Goal: Task Accomplishment & Management: Manage account settings

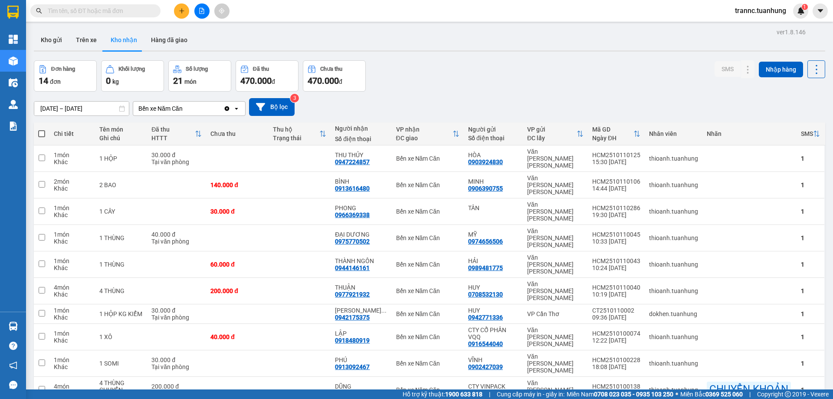
click at [144, 11] on input "text" at bounding box center [99, 11] width 102 height 10
click at [144, 13] on input "text" at bounding box center [99, 11] width 102 height 10
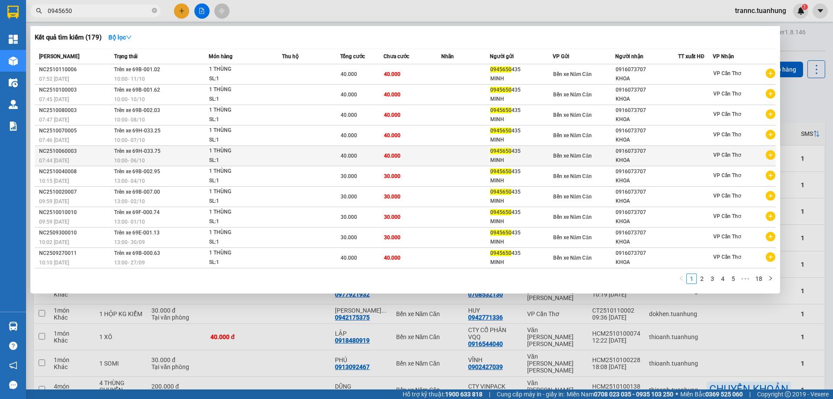
type input "0945650"
click at [771, 156] on icon "plus-circle" at bounding box center [770, 155] width 10 height 10
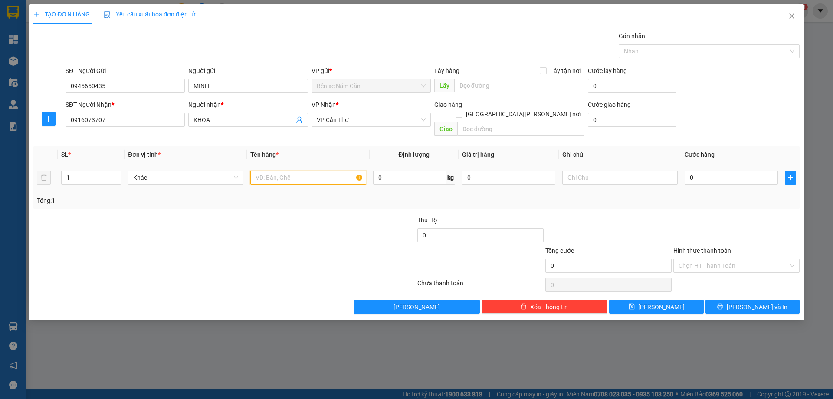
click at [288, 170] on input "text" at bounding box center [307, 177] width 115 height 14
type input "1 THÙNG"
click at [734, 170] on input "0" at bounding box center [730, 177] width 93 height 14
type input "4"
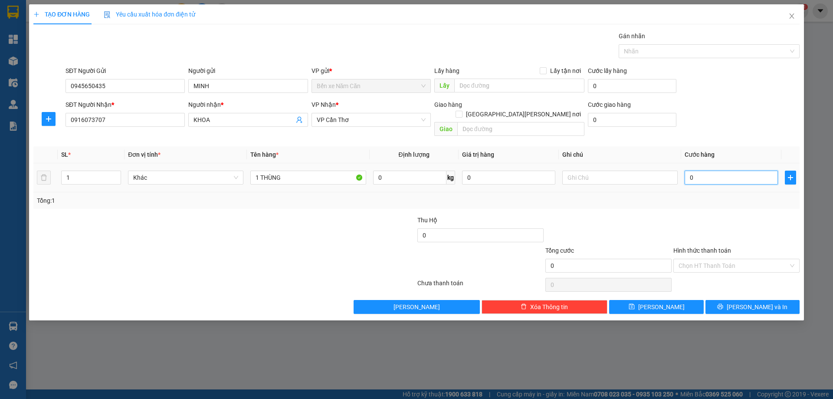
type input "4"
type input "40"
type input "40.000"
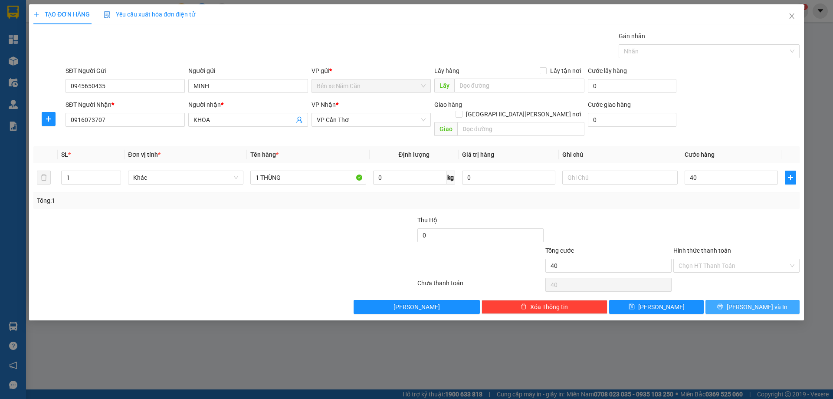
type input "40.000"
click at [733, 300] on button "[PERSON_NAME] và In" at bounding box center [752, 307] width 94 height 14
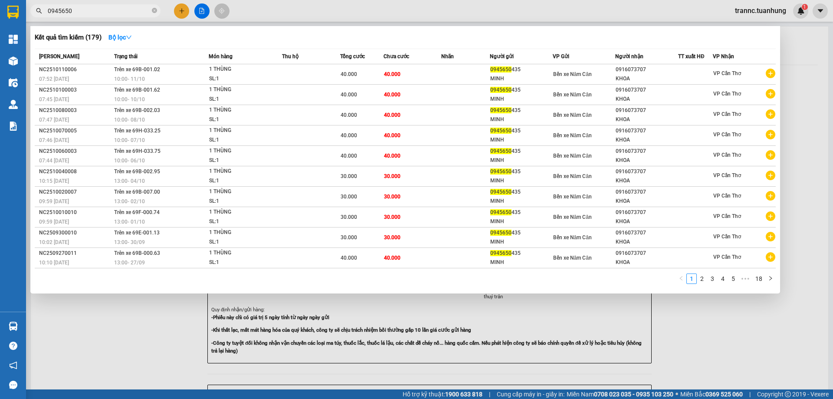
click at [737, 345] on div at bounding box center [416, 199] width 833 height 399
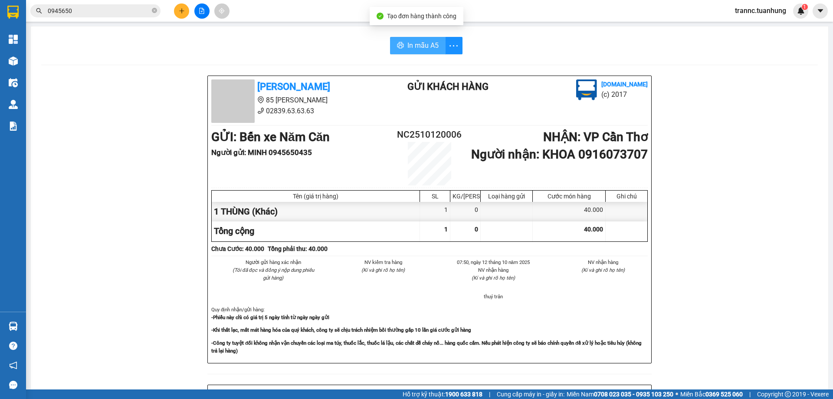
click at [407, 40] on span "In mẫu A5" at bounding box center [422, 45] width 31 height 11
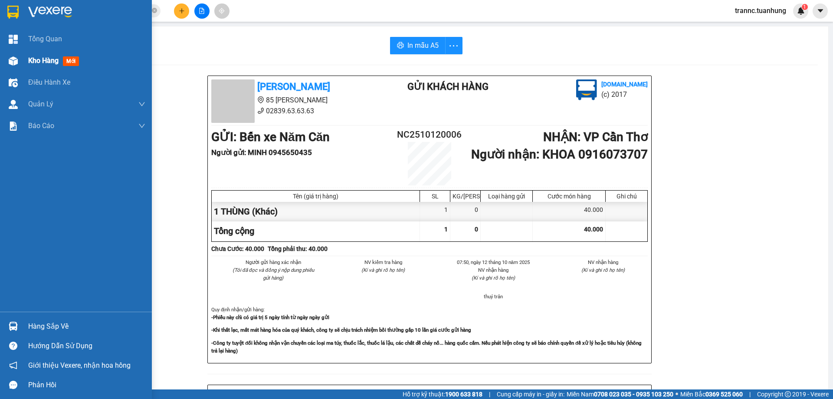
drag, startPoint x: 29, startPoint y: 58, endPoint x: 95, endPoint y: 56, distance: 66.4
click at [29, 58] on span "Kho hàng" at bounding box center [43, 60] width 30 height 8
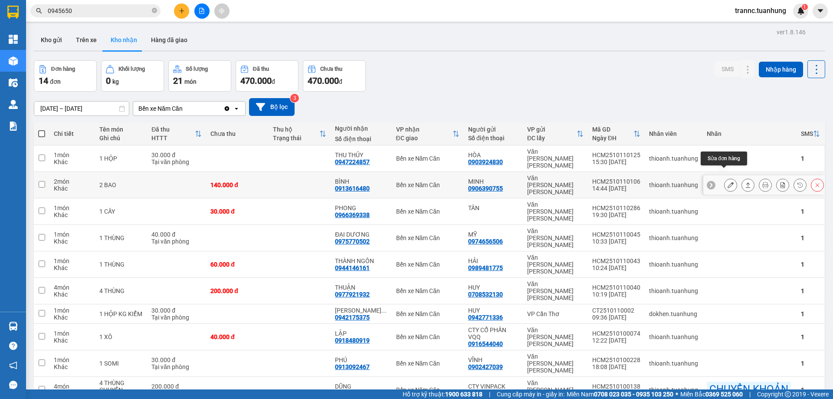
click at [727, 182] on icon at bounding box center [730, 185] width 6 height 6
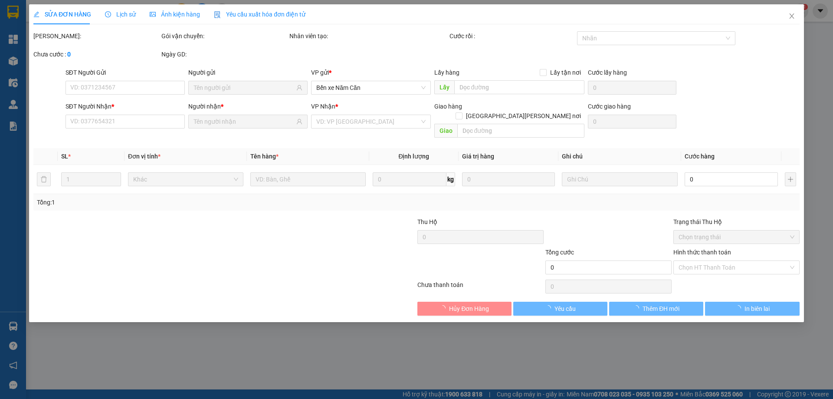
type input "0906390755"
type input "MINH"
type input "0913616480"
type input "BÌNH"
type input "140.000"
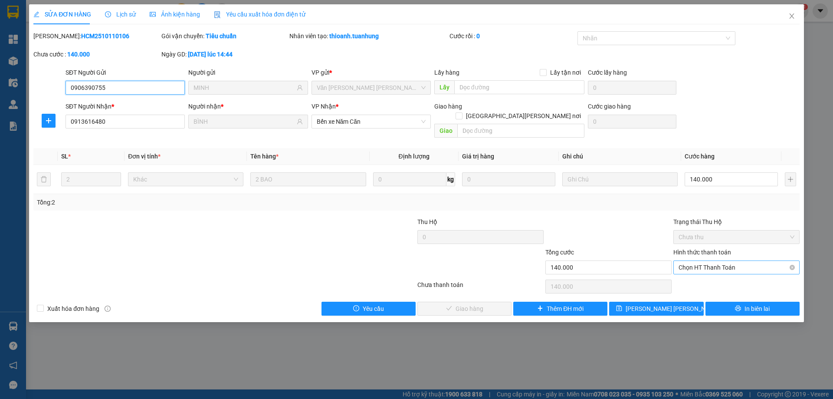
click at [702, 261] on span "Chọn HT Thanh Toán" at bounding box center [736, 267] width 116 height 13
click at [696, 272] on div "Tại văn phòng" at bounding box center [736, 275] width 116 height 10
type input "0"
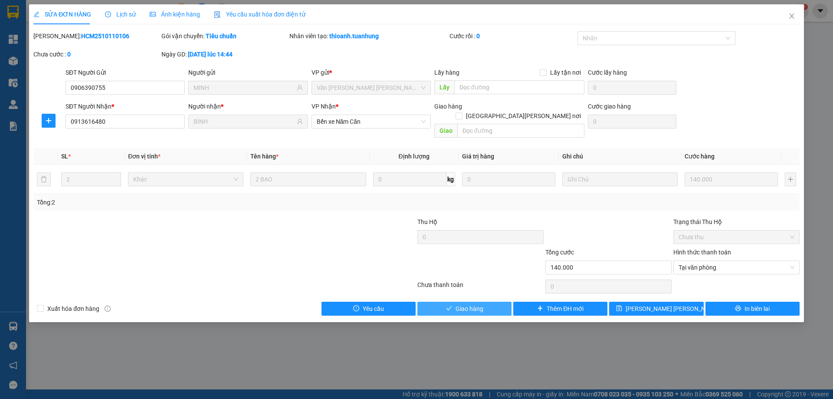
click at [478, 304] on span "Giao hàng" at bounding box center [469, 309] width 28 height 10
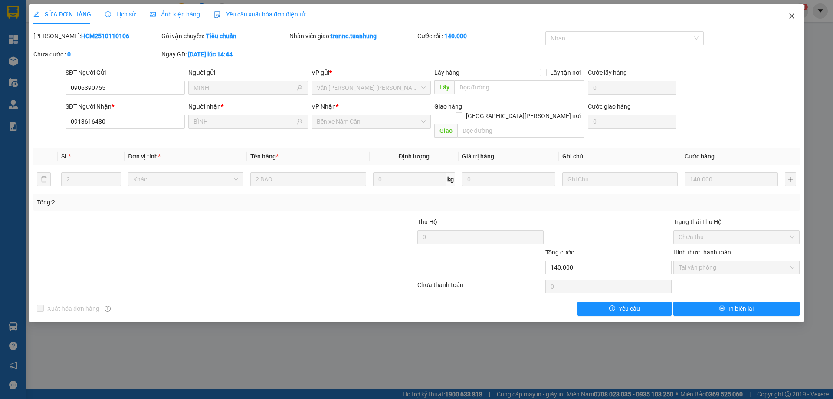
click at [795, 17] on span "Close" at bounding box center [791, 16] width 24 height 24
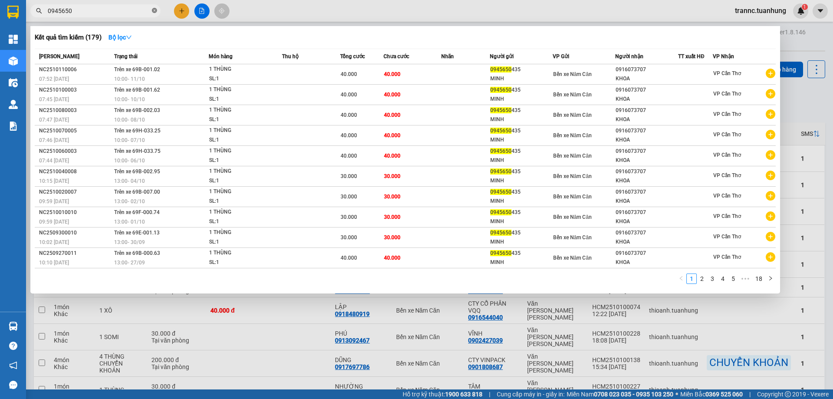
click at [154, 10] on icon "close-circle" at bounding box center [154, 10] width 5 height 5
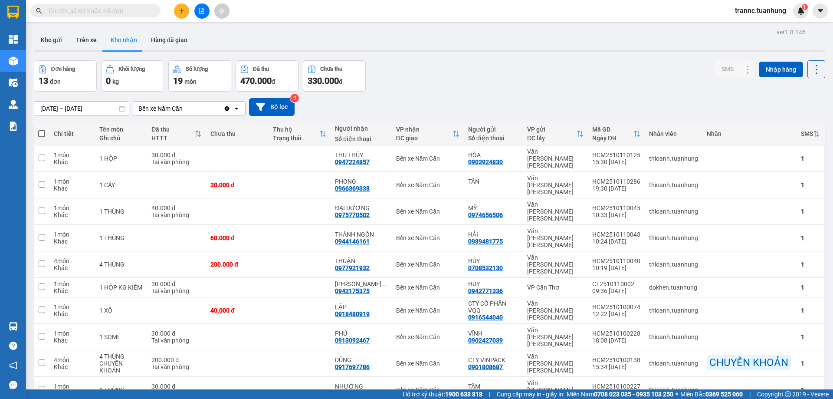
click at [118, 10] on input "text" at bounding box center [99, 11] width 102 height 10
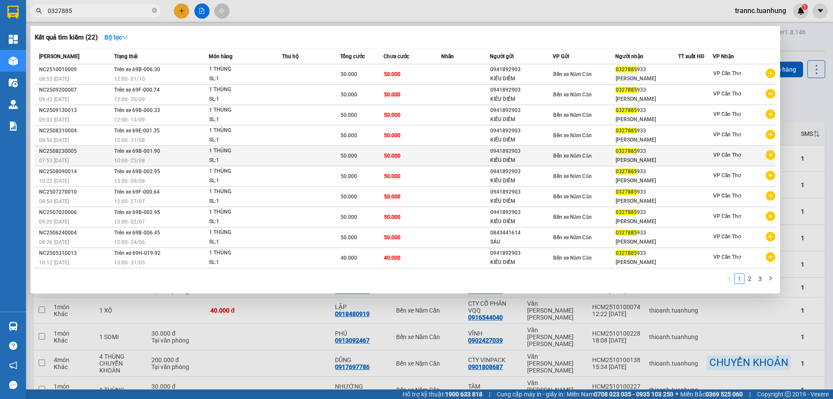
type input "0327885"
click at [771, 157] on icon "plus-circle" at bounding box center [770, 155] width 10 height 10
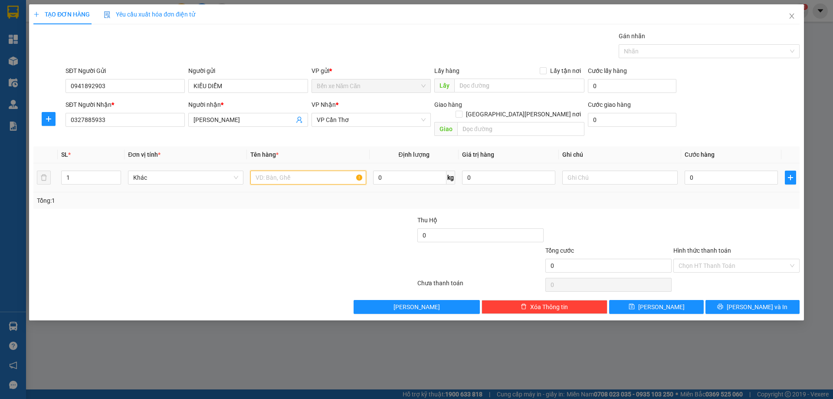
click at [325, 170] on input "text" at bounding box center [307, 177] width 115 height 14
type input "1 THÙNG"
click at [726, 170] on input "0" at bounding box center [730, 177] width 93 height 14
type input "5"
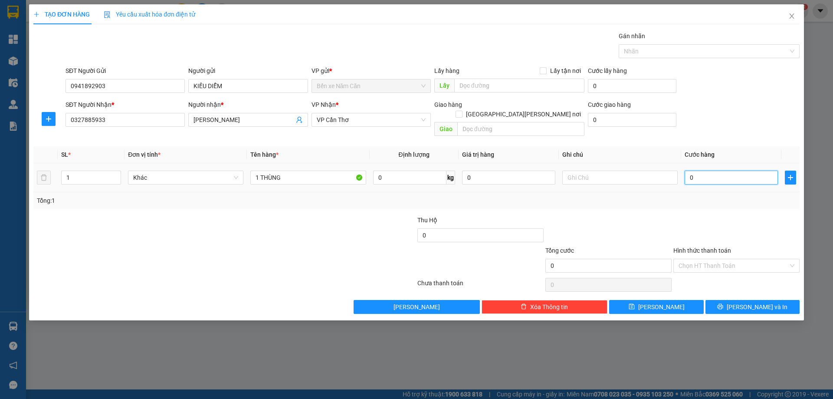
type input "5"
type input "50"
type input "50.000"
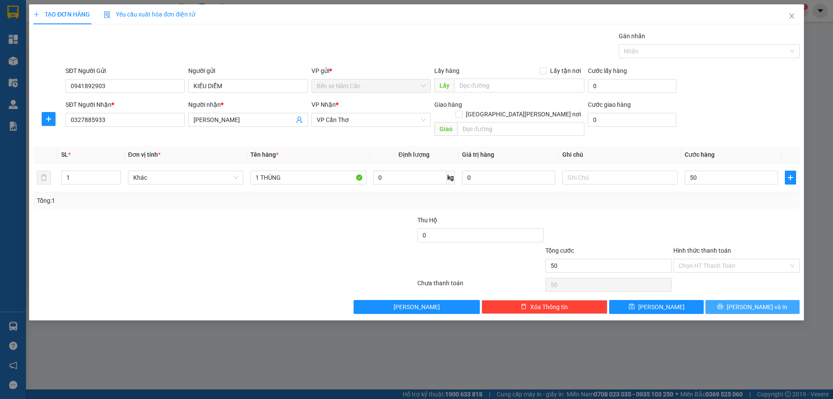
type input "50.000"
click at [720, 300] on button "[PERSON_NAME] và In" at bounding box center [752, 307] width 94 height 14
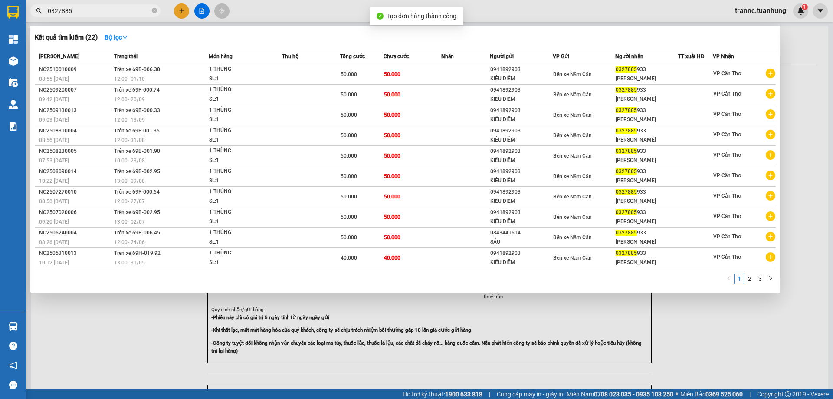
click at [739, 350] on div at bounding box center [416, 199] width 833 height 399
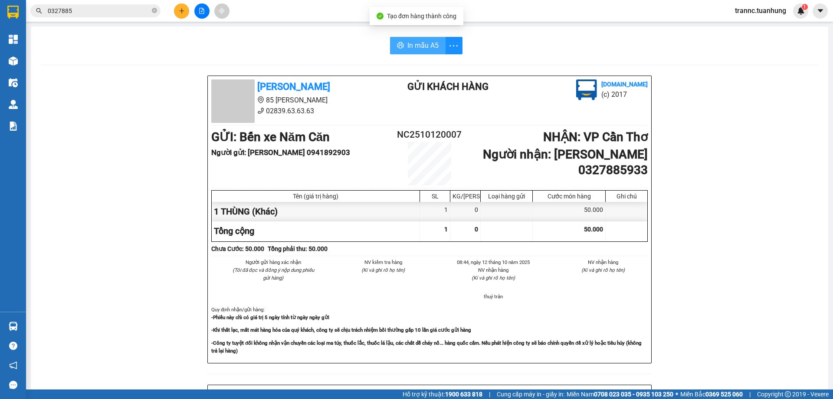
click at [418, 45] on span "In mẫu A5" at bounding box center [422, 45] width 31 height 11
click at [154, 10] on icon "close-circle" at bounding box center [154, 10] width 5 height 5
click at [131, 14] on input "text" at bounding box center [99, 11] width 102 height 10
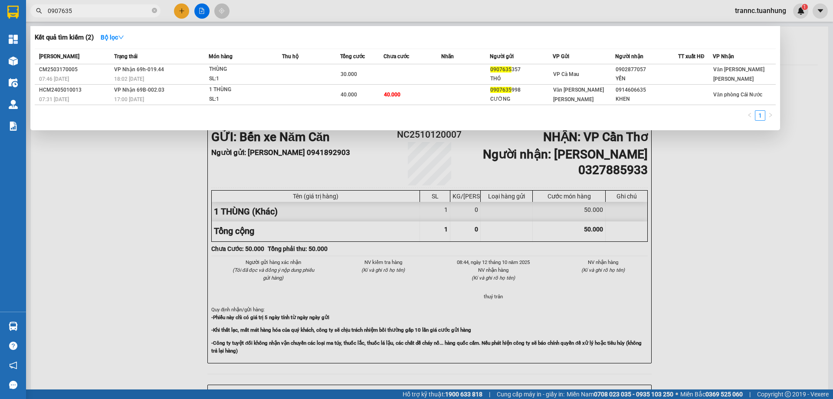
type input "0907635"
click at [179, 13] on div at bounding box center [416, 199] width 833 height 399
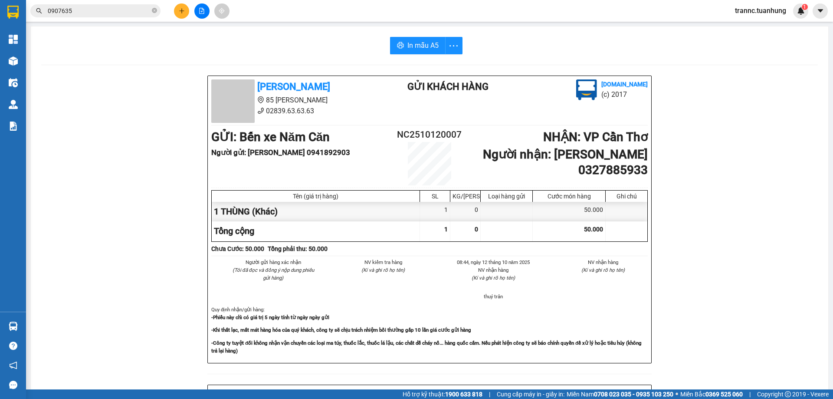
click at [179, 13] on icon "plus" at bounding box center [182, 11] width 6 height 6
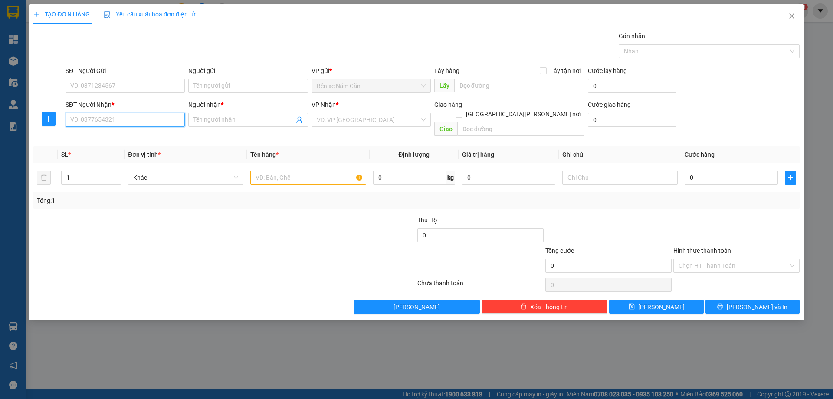
click at [109, 118] on input "SĐT Người Nhận *" at bounding box center [124, 120] width 119 height 14
click at [147, 121] on input "090763565" at bounding box center [124, 120] width 119 height 14
type input "0907635655"
click at [231, 123] on input "Người nhận *" at bounding box center [243, 120] width 100 height 10
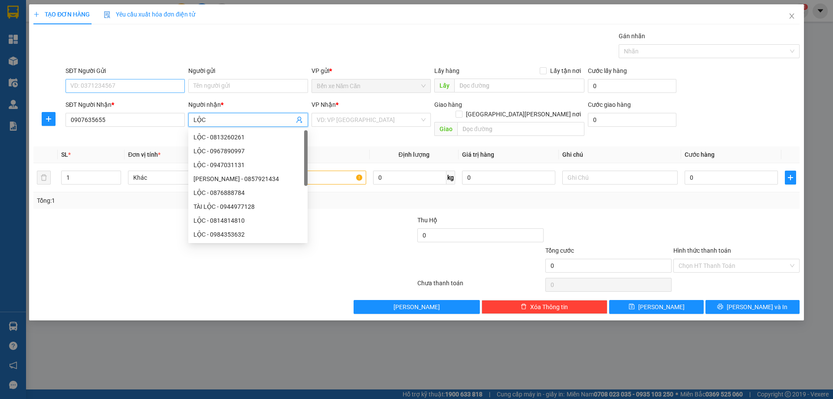
type input "LỘC"
click at [98, 80] on input "SĐT Người Gửi" at bounding box center [124, 86] width 119 height 14
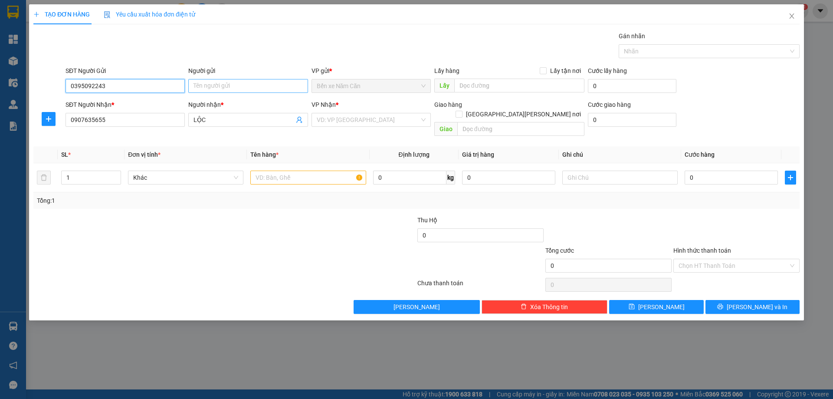
type input "0395092243"
click at [201, 86] on input "Người gửi" at bounding box center [247, 86] width 119 height 14
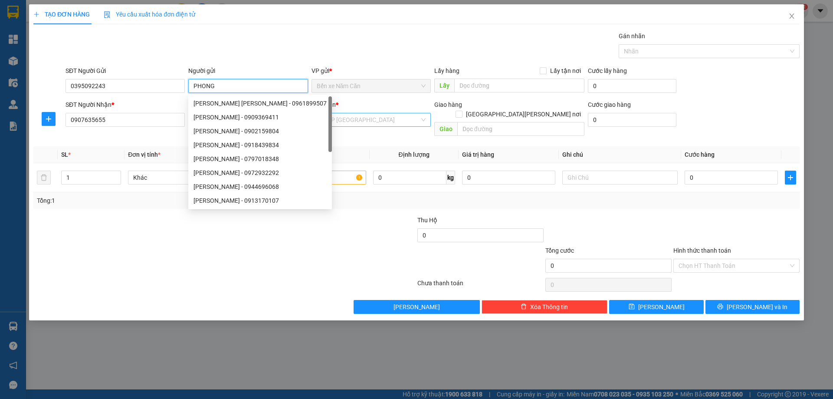
type input "PHONG"
click at [356, 118] on input "search" at bounding box center [368, 119] width 103 height 13
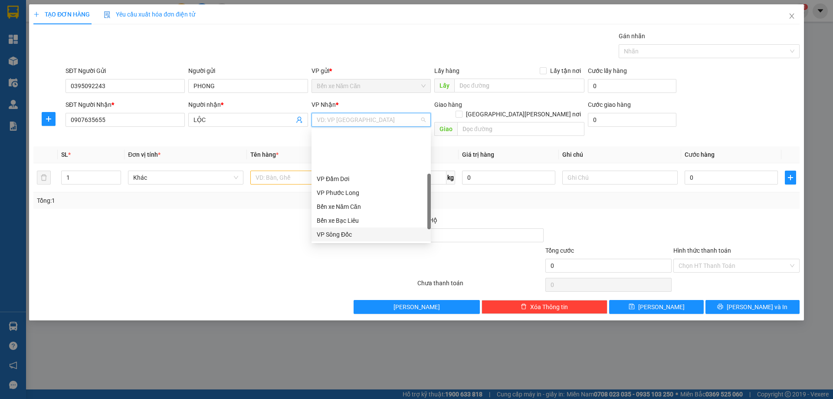
scroll to position [43, 0]
click at [342, 203] on div "VP Cần Thơ" at bounding box center [371, 205] width 109 height 10
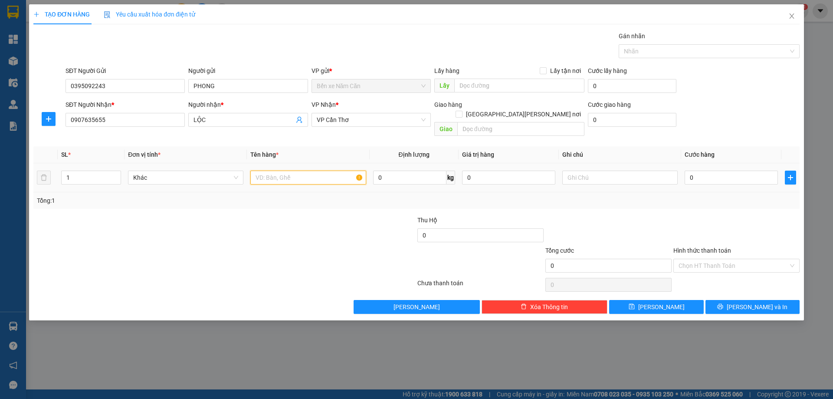
click at [301, 170] on input "text" at bounding box center [307, 177] width 115 height 14
type input "1 THÙNG"
click at [696, 170] on input "0" at bounding box center [730, 177] width 93 height 14
type input "5"
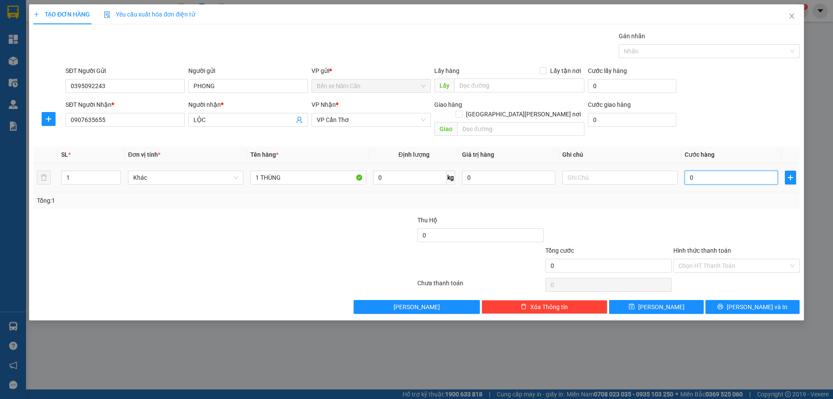
type input "5"
type input "50"
type input "50.000"
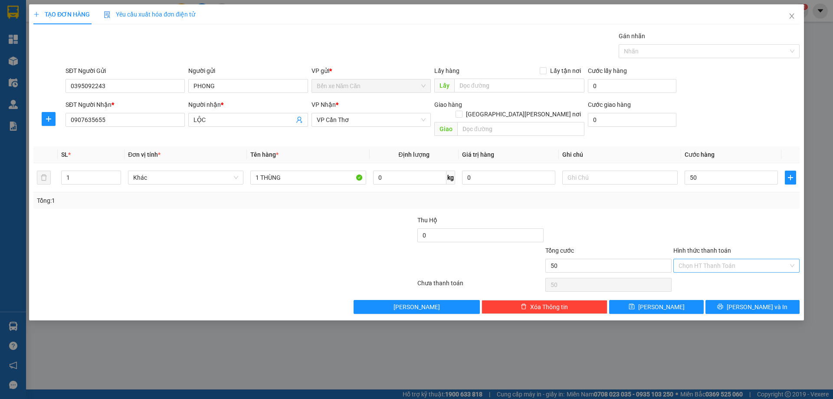
type input "50.000"
drag, startPoint x: 703, startPoint y: 257, endPoint x: 704, endPoint y: 264, distance: 7.5
click at [703, 259] on input "Hình thức thanh toán" at bounding box center [733, 265] width 110 height 13
click at [702, 273] on div "Tại văn phòng" at bounding box center [736, 273] width 116 height 10
type input "0"
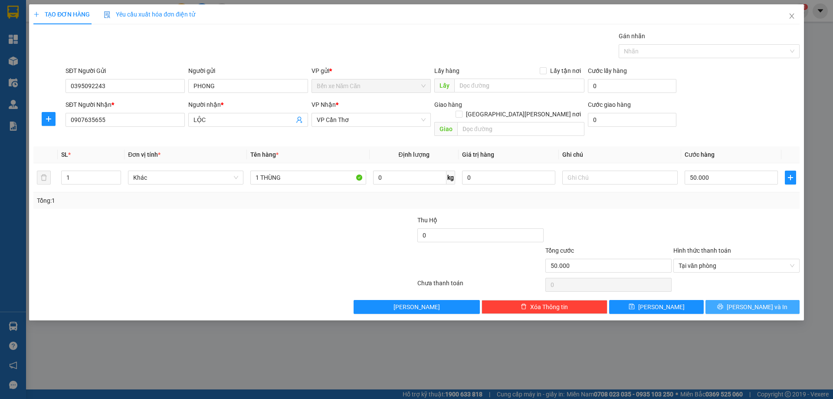
click at [717, 300] on button "[PERSON_NAME] và In" at bounding box center [752, 307] width 94 height 14
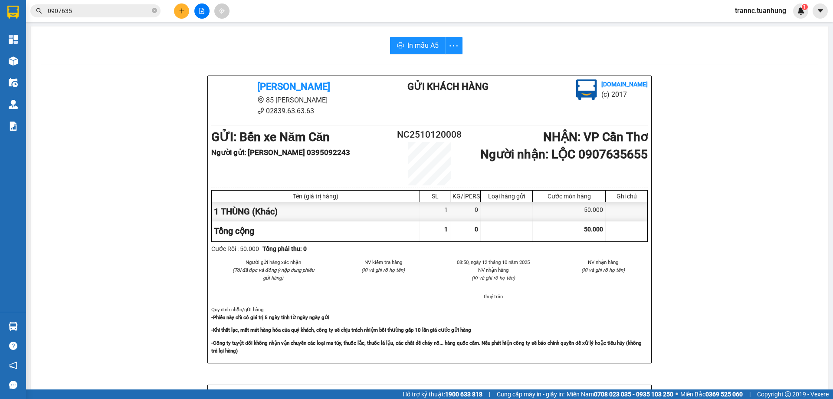
click at [710, 340] on div "[PERSON_NAME] 85 [PERSON_NAME] 02839.63.63.63 Gửi khách hàng [DOMAIN_NAME] (c) …" at bounding box center [429, 377] width 776 height 605
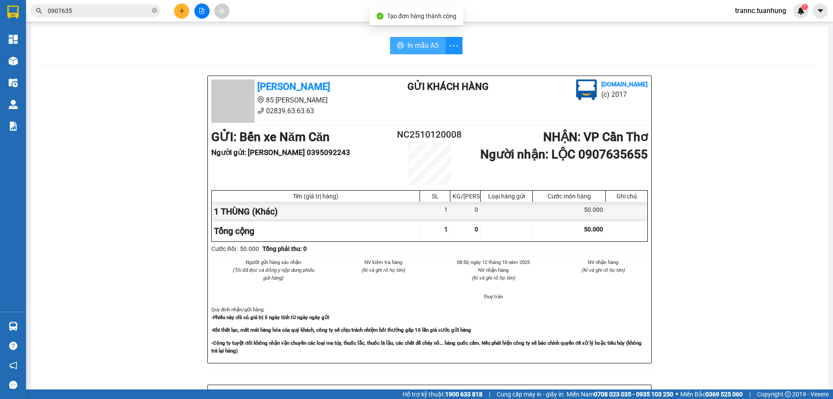
click at [422, 49] on span "In mẫu A5" at bounding box center [422, 45] width 31 height 11
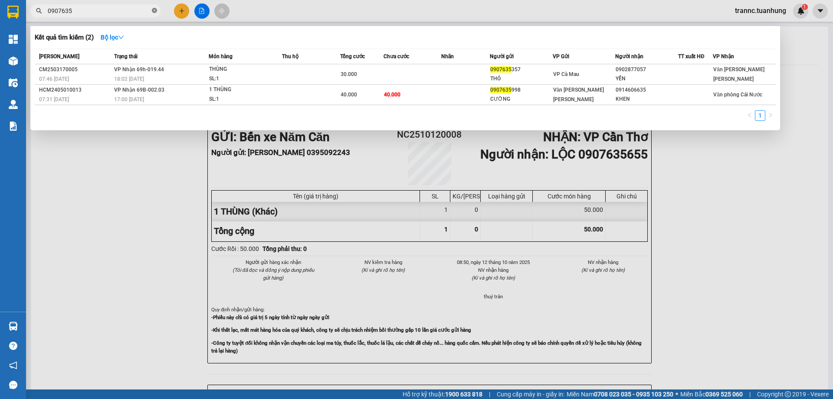
click at [152, 8] on span at bounding box center [154, 11] width 5 height 8
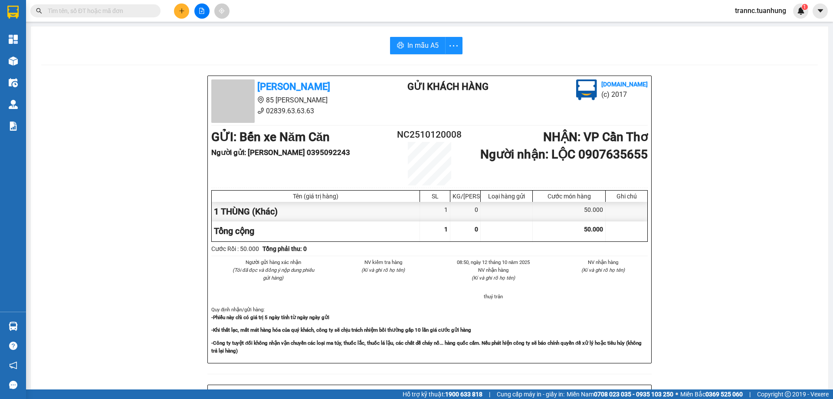
click at [142, 10] on input "text" at bounding box center [99, 11] width 102 height 10
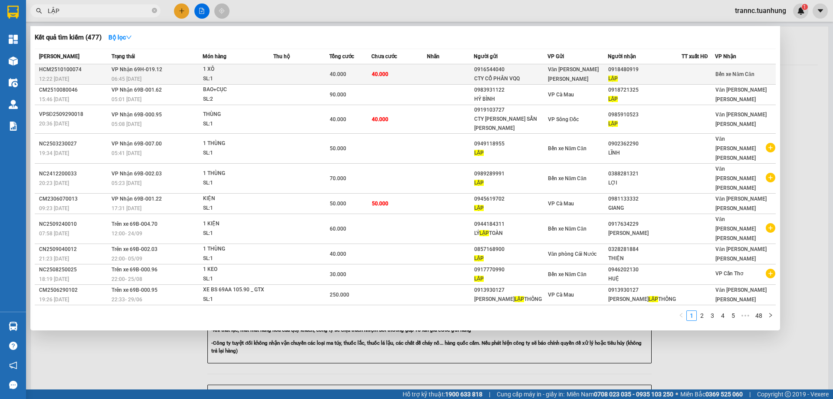
type input "LẬP"
click at [580, 78] on div "Văn [PERSON_NAME] [PERSON_NAME]" at bounding box center [578, 74] width 60 height 19
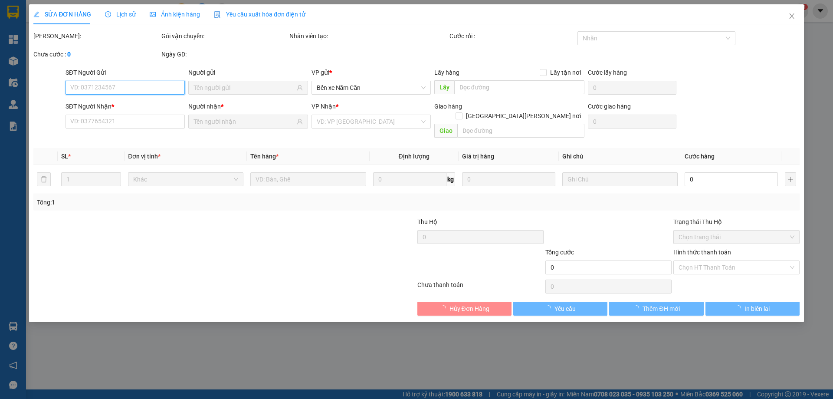
type input "0916544040"
type input "CTY CỔ PHẦN VQQ"
type input "0918480919"
type input "LẬP"
type input "40.000"
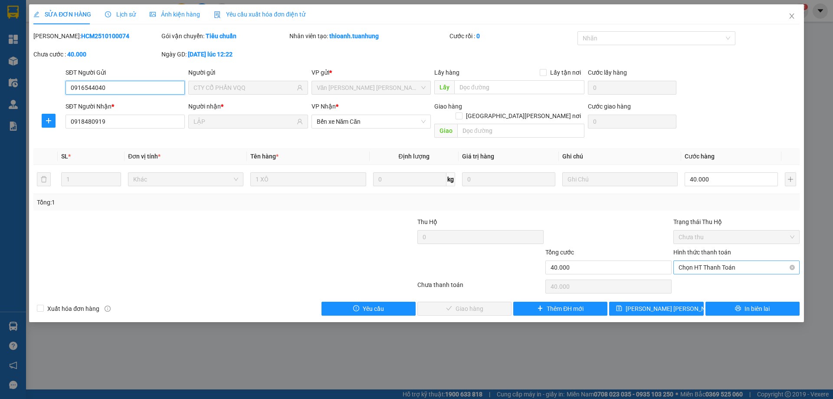
click at [710, 261] on span "Chọn HT Thanh Toán" at bounding box center [736, 267] width 116 height 13
drag, startPoint x: 703, startPoint y: 276, endPoint x: 694, endPoint y: 276, distance: 8.2
click at [702, 276] on div "Tại văn phòng" at bounding box center [736, 275] width 116 height 10
type input "0"
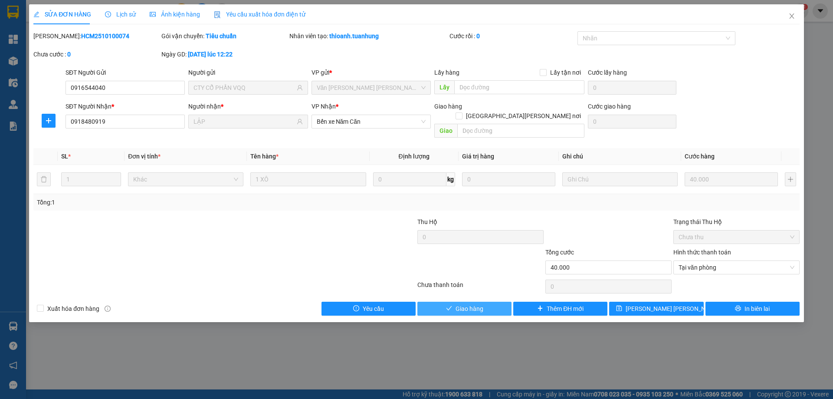
click at [498, 301] on button "Giao hàng" at bounding box center [464, 308] width 94 height 14
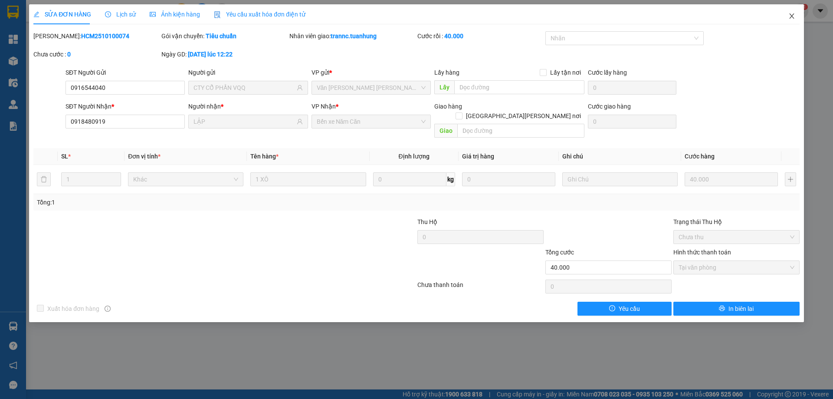
click at [792, 16] on icon "close" at bounding box center [791, 15] width 5 height 5
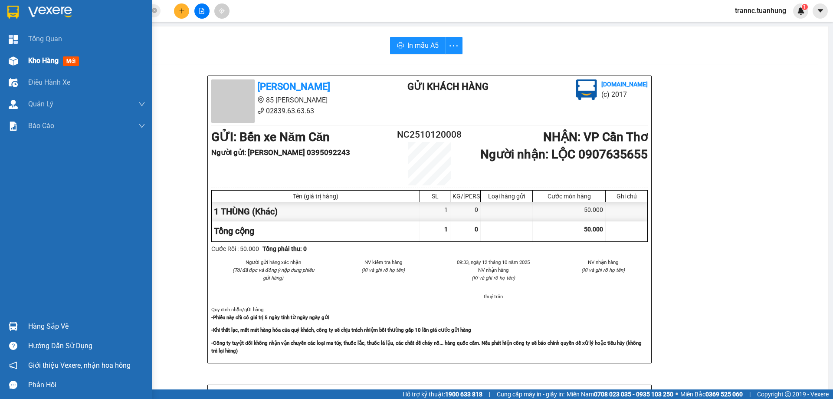
click at [36, 63] on span "Kho hàng" at bounding box center [43, 60] width 30 height 8
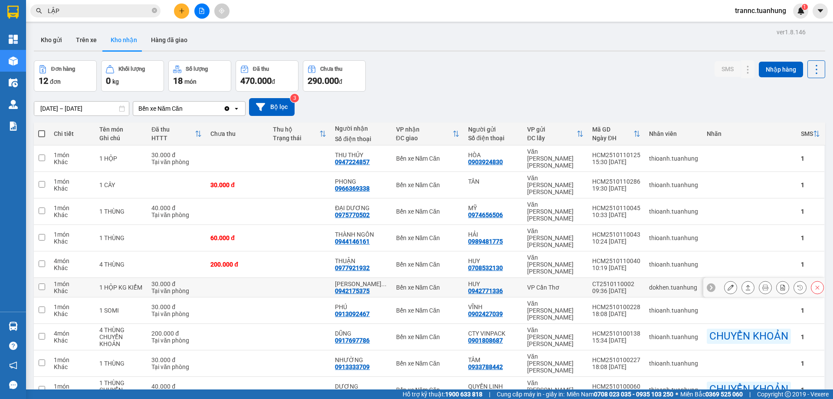
click at [727, 280] on button at bounding box center [730, 287] width 12 height 15
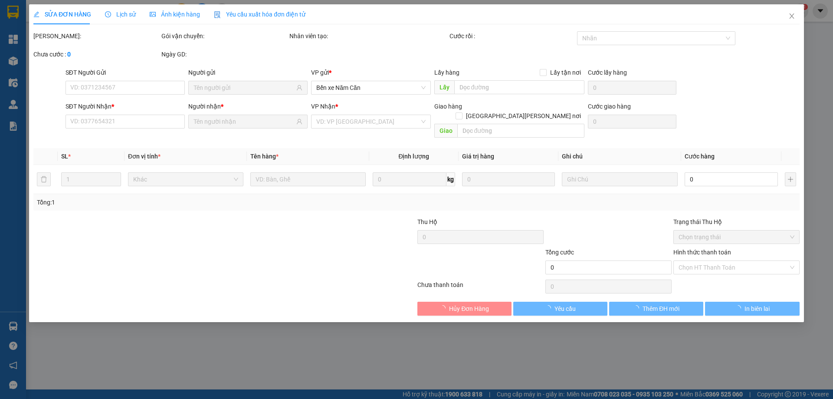
type input "0942771336"
type input "HUY"
type input "0942175375"
type input "[PERSON_NAME] [PERSON_NAME]"
type input "30.000"
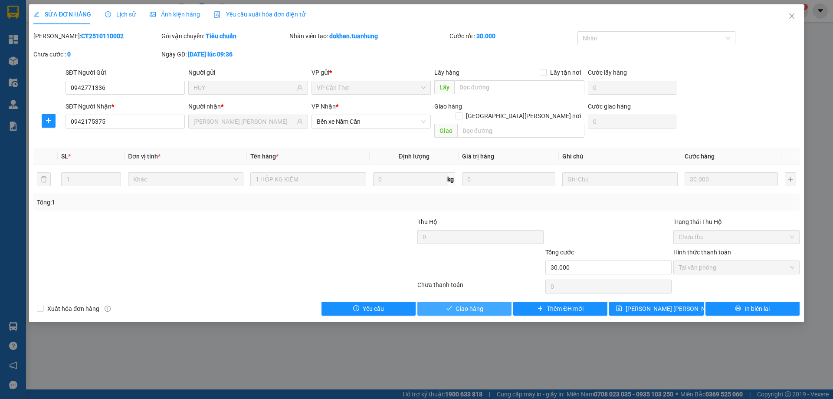
click at [424, 301] on button "Giao hàng" at bounding box center [464, 308] width 94 height 14
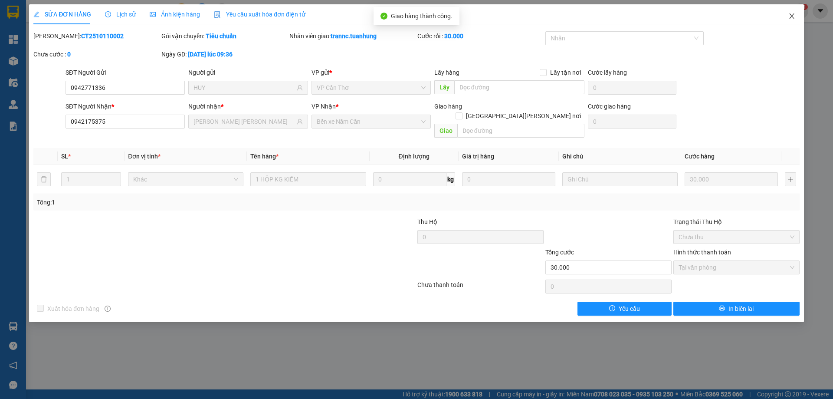
click at [789, 17] on icon "close" at bounding box center [791, 16] width 7 height 7
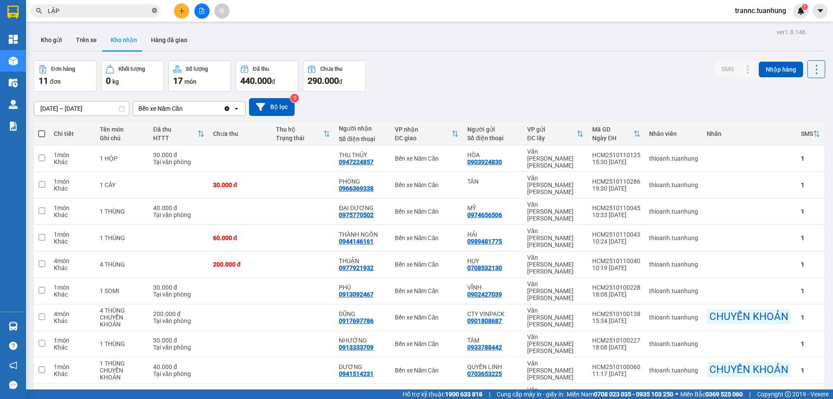
click at [156, 10] on icon "close-circle" at bounding box center [154, 10] width 5 height 5
click at [138, 10] on input "text" at bounding box center [99, 11] width 102 height 10
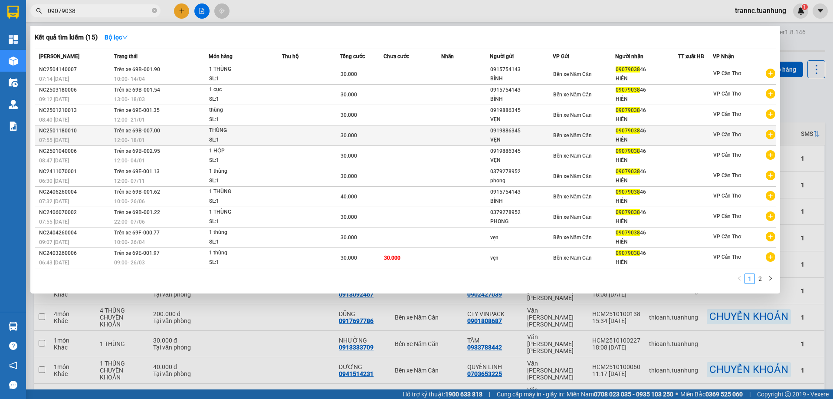
type input "09079038"
click at [766, 135] on icon "plus-circle" at bounding box center [770, 135] width 10 height 10
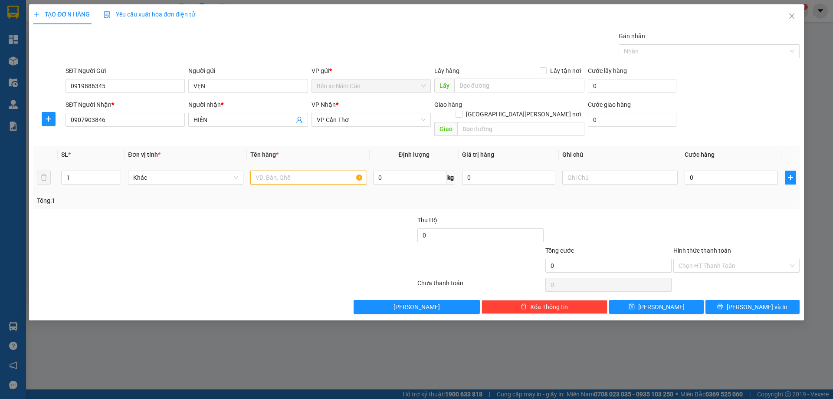
click at [312, 170] on input "text" at bounding box center [307, 177] width 115 height 14
type input "1 THÙNG"
click at [705, 170] on input "0" at bounding box center [730, 177] width 93 height 14
type input "3"
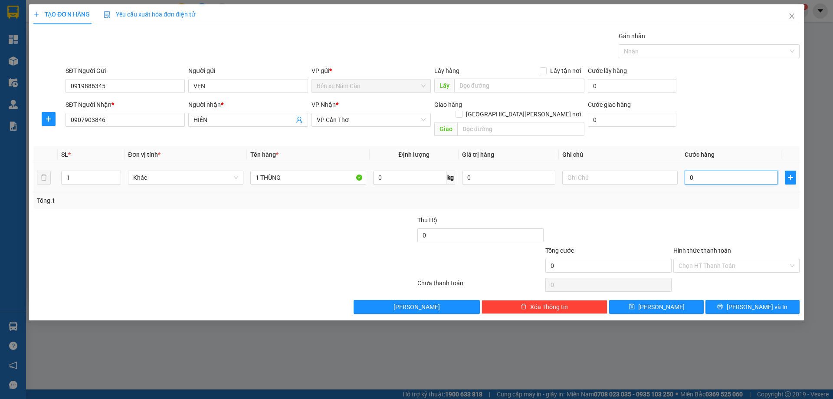
type input "3"
type input "30"
type input "30.000"
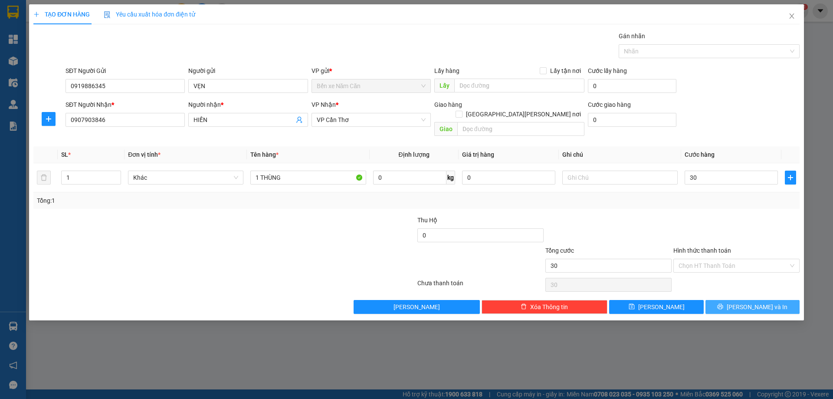
type input "30.000"
click at [715, 300] on button "[PERSON_NAME] và In" at bounding box center [752, 307] width 94 height 14
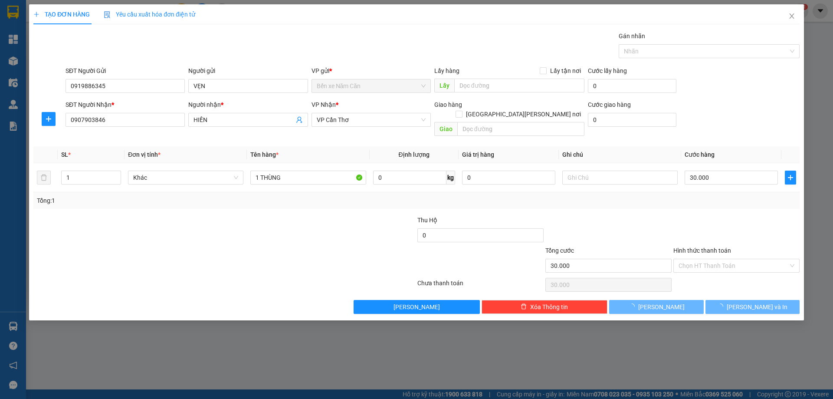
drag, startPoint x: 750, startPoint y: 365, endPoint x: 540, endPoint y: 146, distance: 303.4
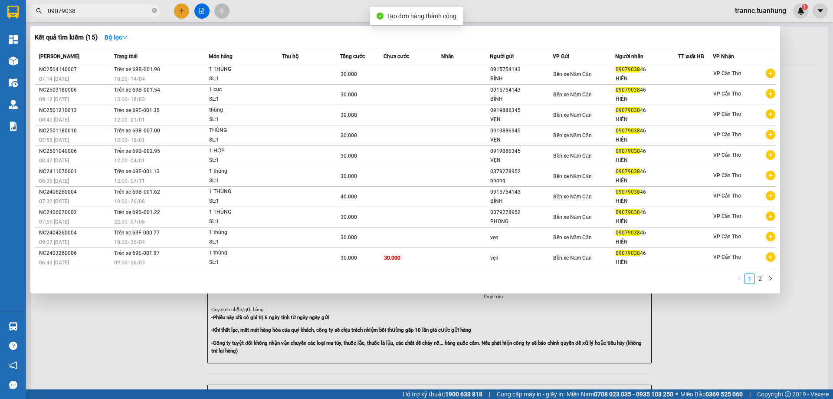
click at [694, 328] on div at bounding box center [416, 199] width 833 height 399
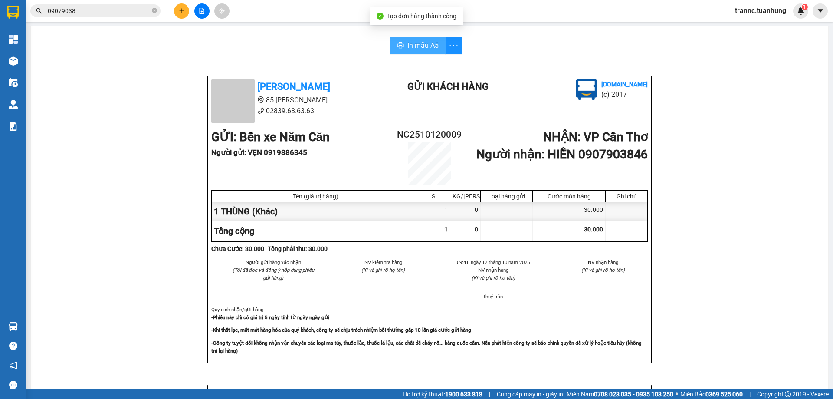
click at [415, 41] on span "In mẫu A5" at bounding box center [422, 45] width 31 height 11
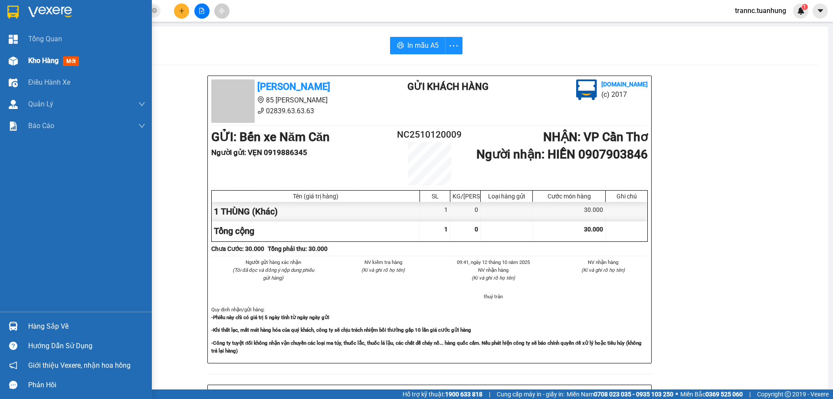
click at [37, 60] on span "Kho hàng" at bounding box center [43, 60] width 30 height 8
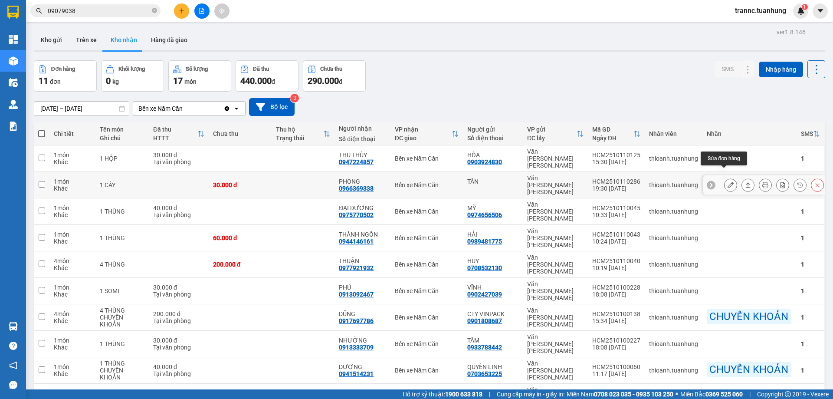
click at [727, 182] on icon at bounding box center [730, 185] width 6 height 6
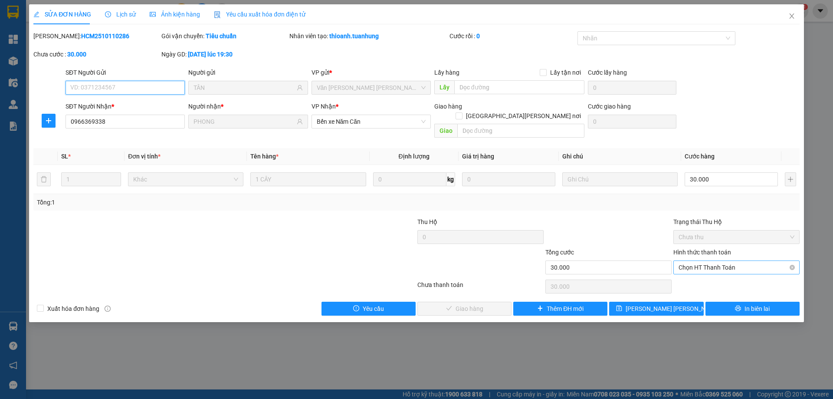
click at [712, 261] on span "Chọn HT Thanh Toán" at bounding box center [736, 267] width 116 height 13
click at [696, 271] on div "Tại văn phòng" at bounding box center [736, 275] width 116 height 10
type input "0"
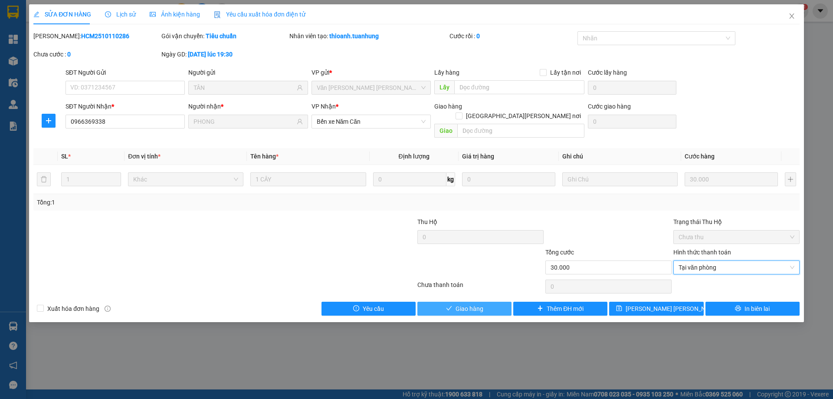
click at [457, 304] on span "Giao hàng" at bounding box center [469, 309] width 28 height 10
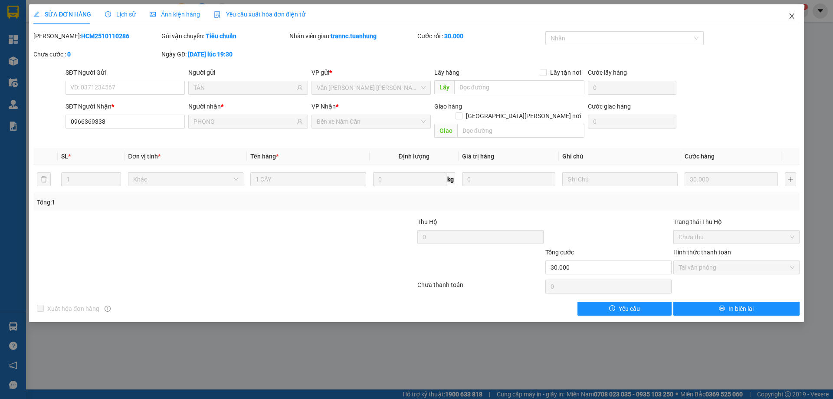
click at [793, 17] on icon "close" at bounding box center [791, 16] width 7 height 7
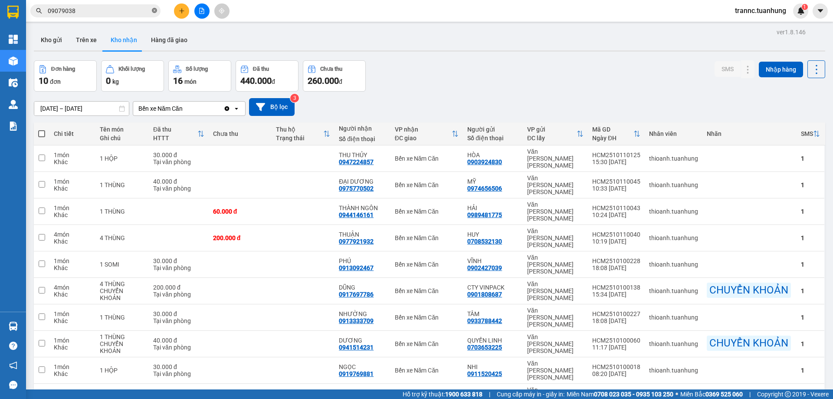
click at [152, 9] on icon "close-circle" at bounding box center [154, 10] width 5 height 5
click at [138, 10] on input "text" at bounding box center [99, 11] width 102 height 10
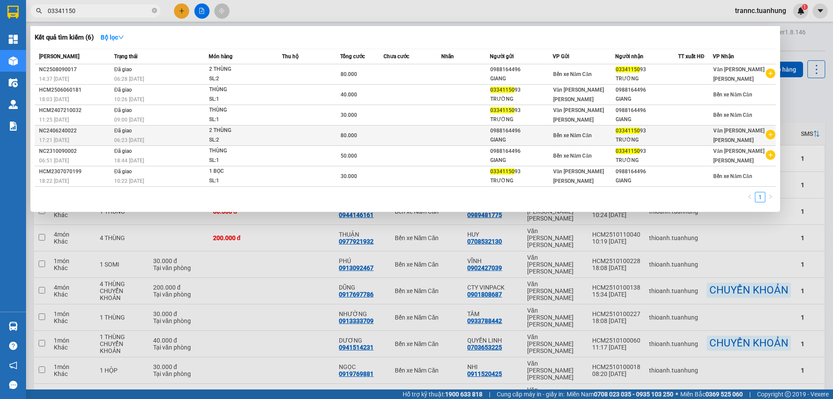
type input "03341150"
click at [771, 134] on icon "plus-circle" at bounding box center [770, 135] width 10 height 10
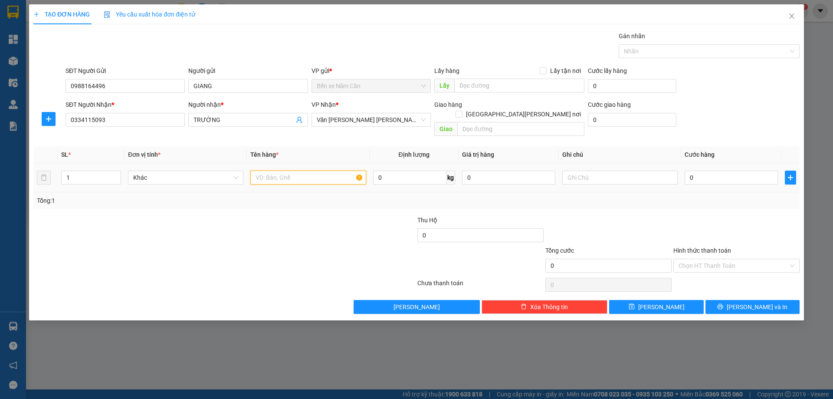
click at [305, 170] on input "text" at bounding box center [307, 177] width 115 height 14
type input "1 THÙNG"
click at [708, 170] on input "0" at bounding box center [730, 177] width 93 height 14
type input "5"
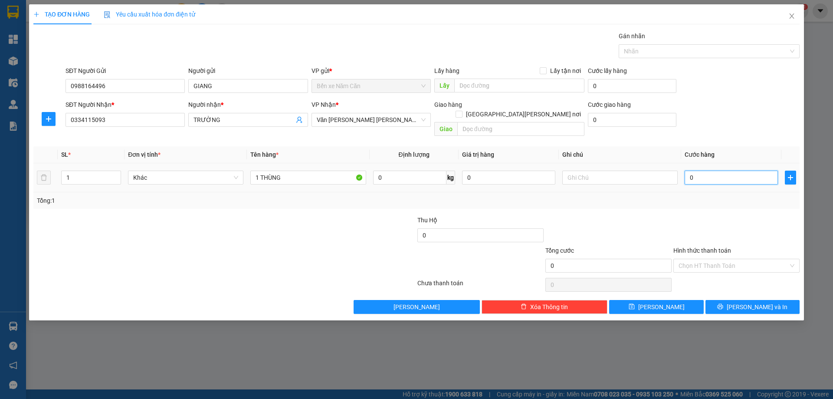
type input "5"
type input "50"
type input "50.000"
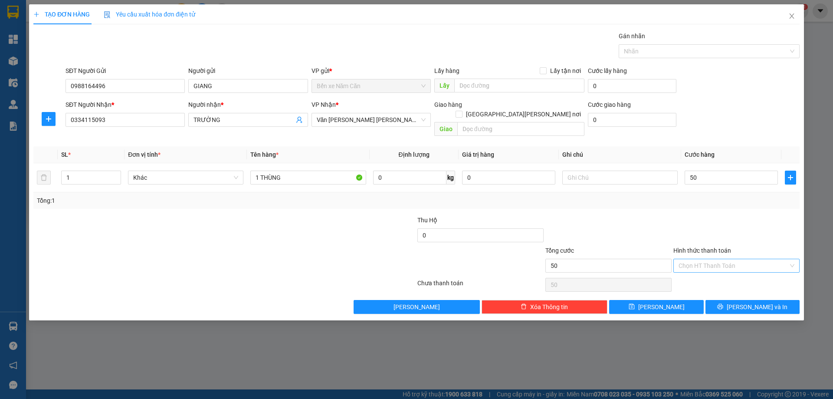
type input "50.000"
click at [710, 259] on input "Hình thức thanh toán" at bounding box center [733, 265] width 110 height 13
click at [710, 273] on div "Tại văn phòng" at bounding box center [736, 273] width 116 height 10
type input "0"
click at [724, 300] on button "[PERSON_NAME] và In" at bounding box center [752, 307] width 94 height 14
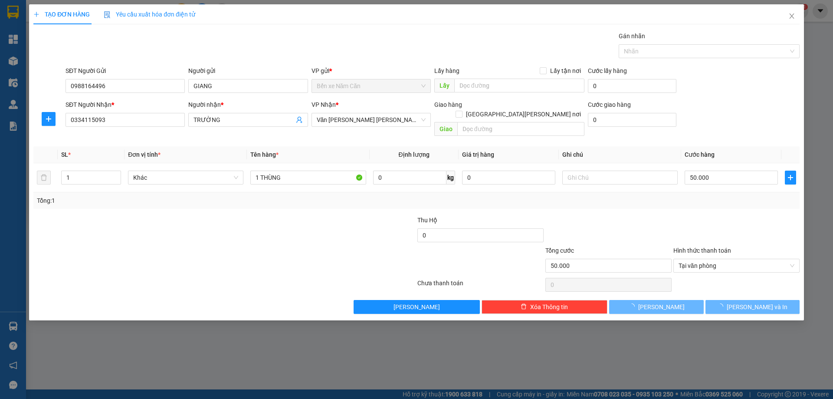
drag, startPoint x: 743, startPoint y: 351, endPoint x: 426, endPoint y: 33, distance: 449.0
click at [743, 350] on div "TẠO ĐƠN HÀNG Yêu cầu xuất [PERSON_NAME] điện tử Transit Pickup Surcharge Ids Tr…" at bounding box center [416, 199] width 833 height 399
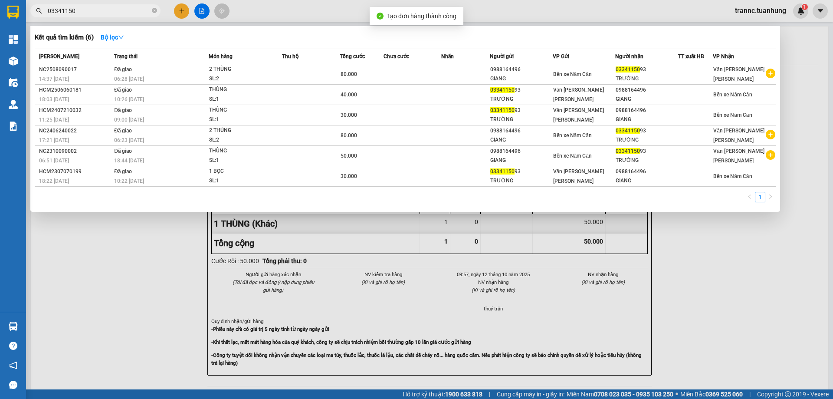
drag, startPoint x: 689, startPoint y: 277, endPoint x: 380, endPoint y: 72, distance: 370.2
click at [689, 276] on div at bounding box center [416, 199] width 833 height 399
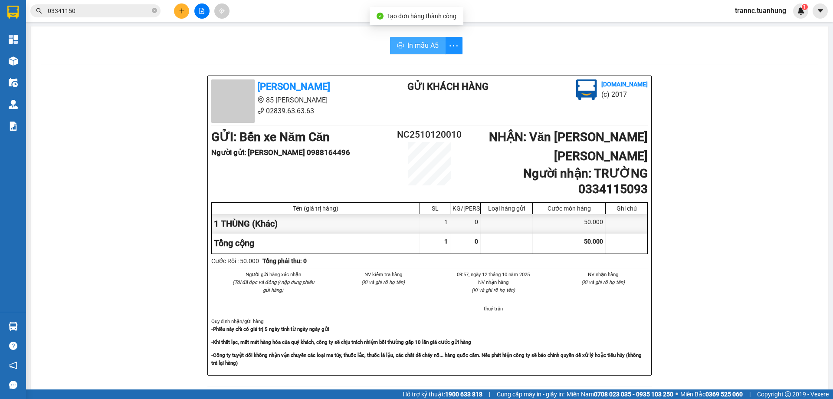
click at [401, 40] on button "In mẫu A5" at bounding box center [418, 45] width 56 height 17
click at [153, 12] on icon "close-circle" at bounding box center [154, 10] width 5 height 5
click at [121, 13] on input "text" at bounding box center [99, 11] width 102 height 10
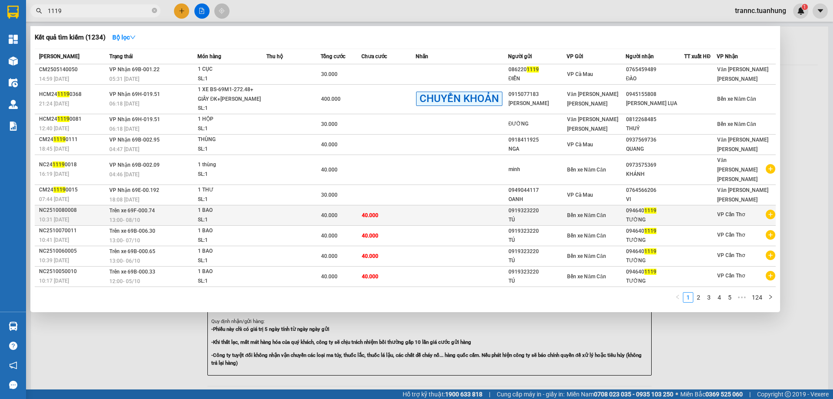
type input "1119"
click at [769, 209] on icon "plus-circle" at bounding box center [770, 214] width 10 height 10
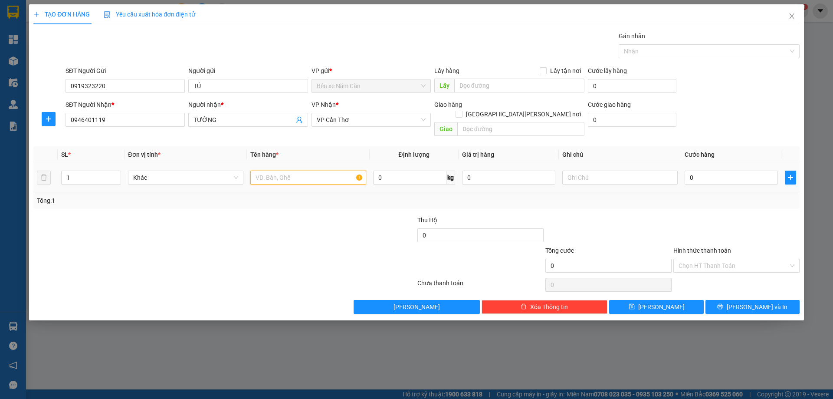
click at [305, 170] on input "text" at bounding box center [307, 177] width 115 height 14
type input "1 BAO"
click at [708, 170] on input "0" at bounding box center [730, 177] width 93 height 14
type input "4"
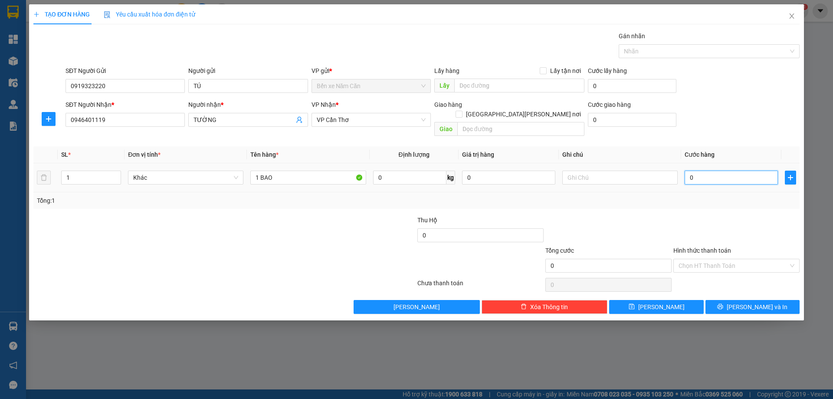
type input "4"
type input "40"
type input "40.000"
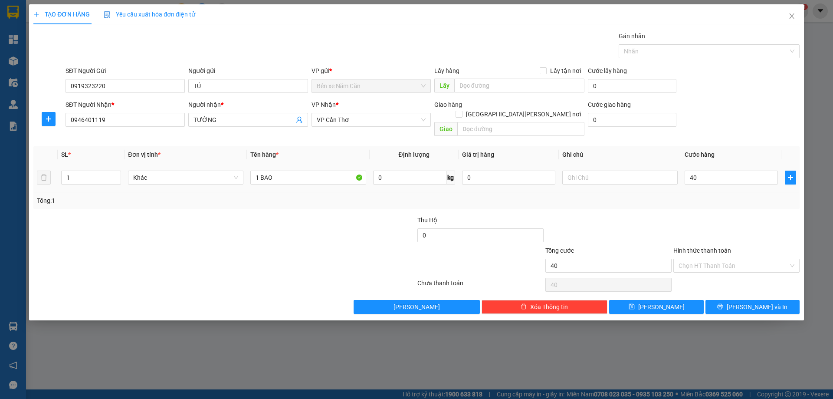
type input "40.000"
click at [682, 247] on label "Hình thức thanh toán" at bounding box center [702, 250] width 58 height 7
click at [682, 259] on input "Hình thức thanh toán" at bounding box center [733, 265] width 110 height 13
click at [732, 219] on div at bounding box center [736, 230] width 128 height 30
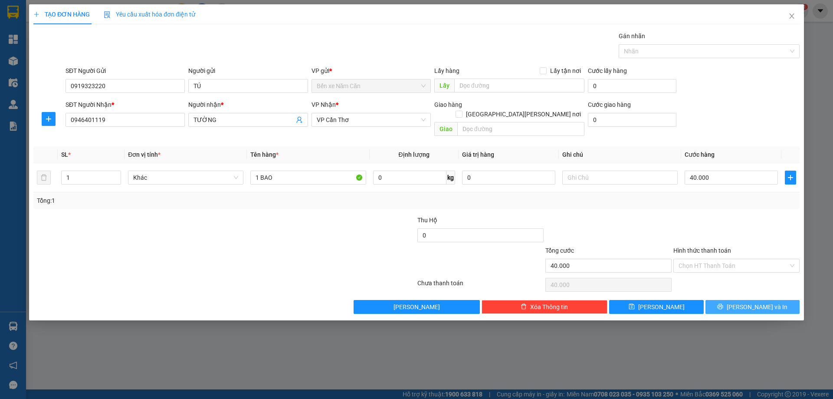
click at [766, 302] on span "[PERSON_NAME] và In" at bounding box center [756, 307] width 61 height 10
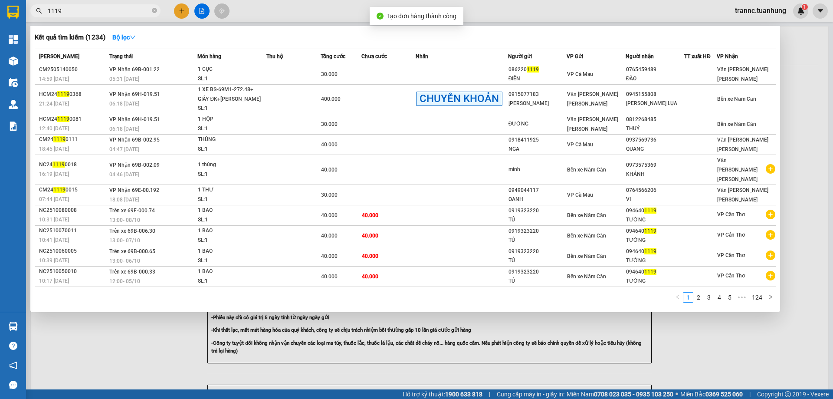
click at [772, 327] on div at bounding box center [416, 199] width 833 height 399
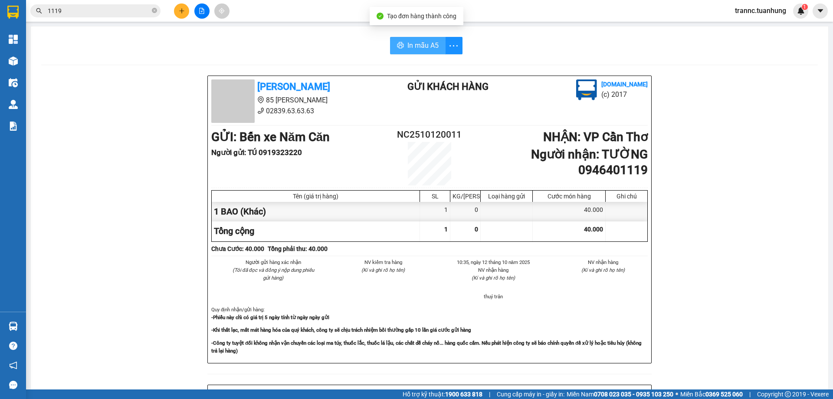
click at [434, 47] on span "In mẫu A5" at bounding box center [422, 45] width 31 height 11
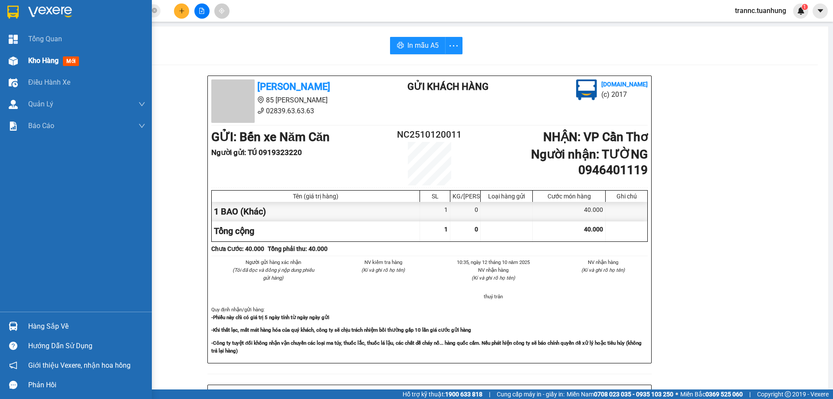
click at [82, 63] on div "Kho hàng mới" at bounding box center [55, 60] width 54 height 11
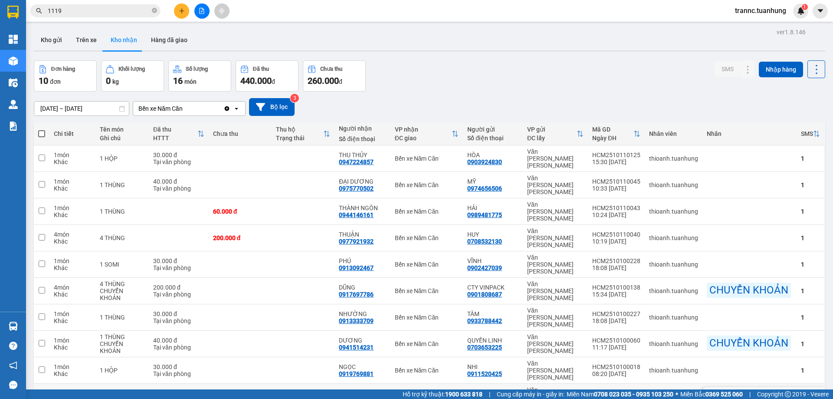
click at [341, 396] on div "0975770502" at bounding box center [356, 399] width 35 height 7
click at [311, 383] on td at bounding box center [302, 396] width 63 height 26
checkbox input "true"
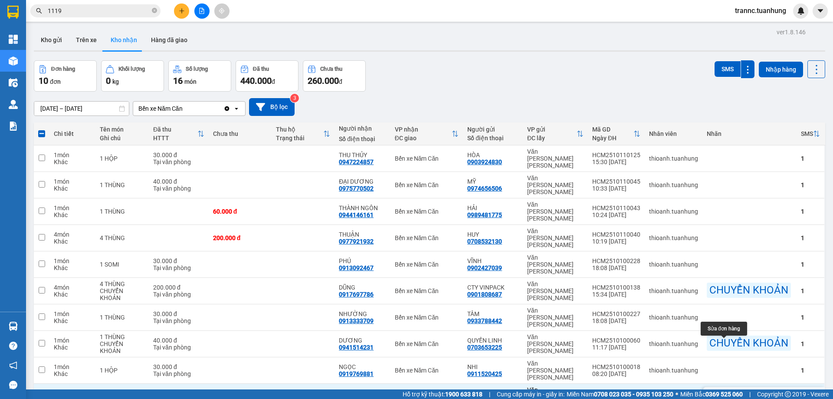
click at [724, 389] on button at bounding box center [730, 396] width 12 height 15
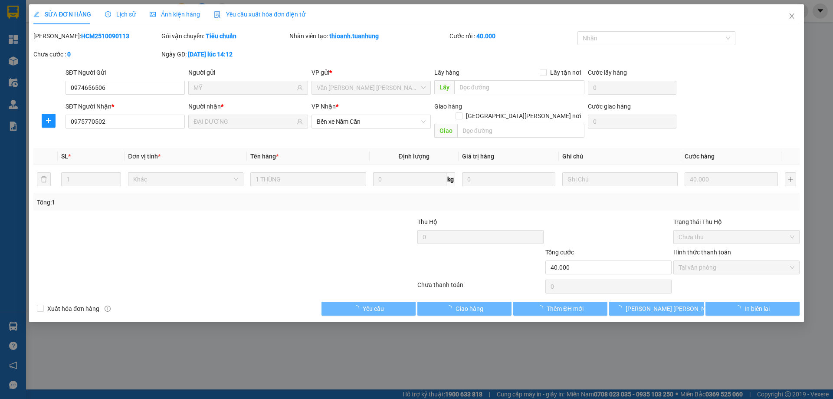
type input "0974656506"
type input "MỸ"
type input "0975770502"
type input "ĐẠI DƯƠNG"
type input "40.000"
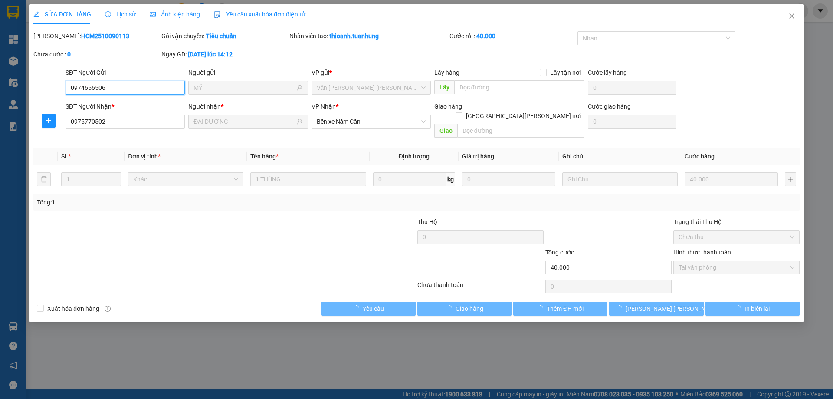
click at [710, 261] on span "Tại văn phòng" at bounding box center [736, 267] width 116 height 13
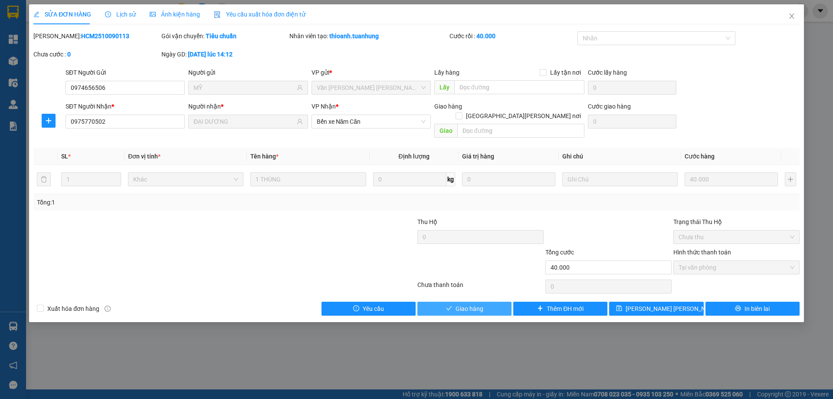
click at [450, 305] on icon "check" at bounding box center [449, 308] width 6 height 6
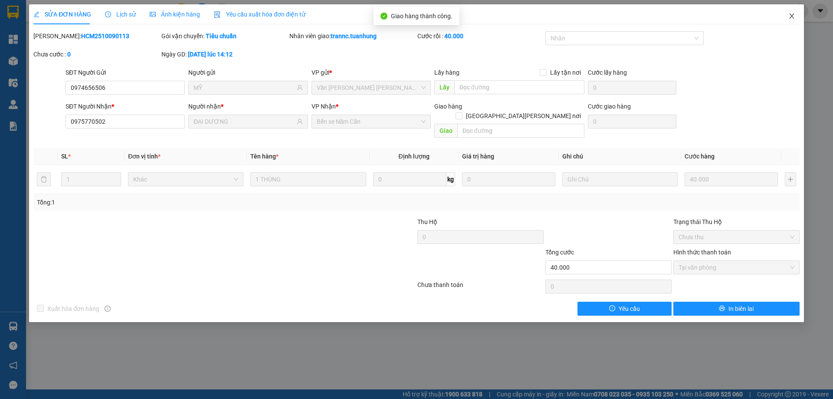
click at [793, 19] on icon "close" at bounding box center [791, 15] width 5 height 5
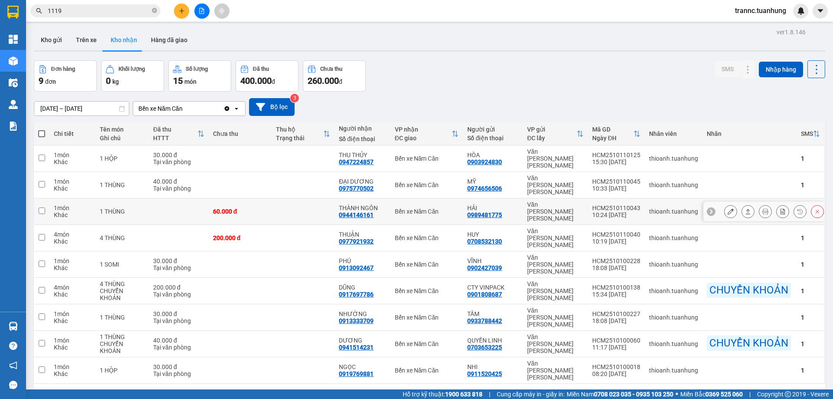
click at [286, 198] on td at bounding box center [302, 211] width 63 height 26
checkbox input "true"
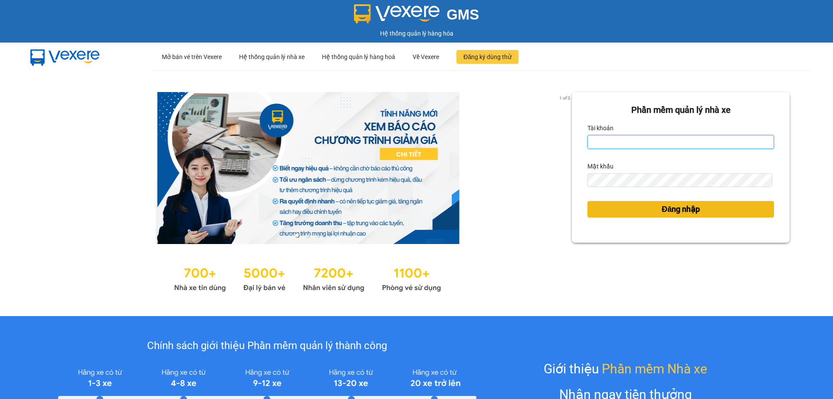
type input "trannc.tuanhung"
click at [638, 203] on button "Đăng nhập" at bounding box center [680, 209] width 186 height 16
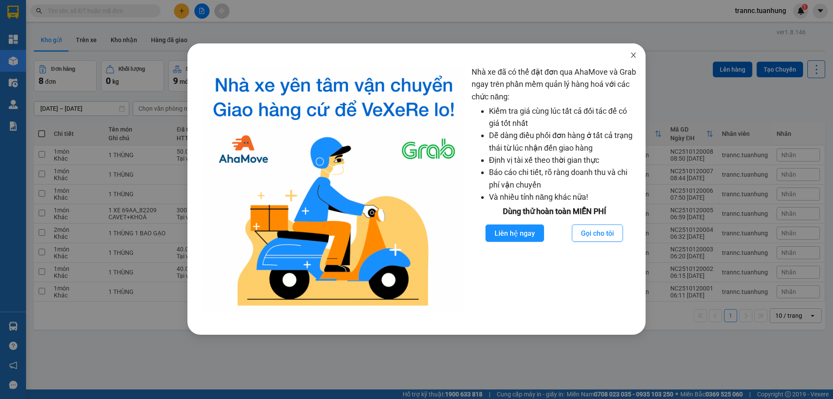
click at [631, 55] on icon "close" at bounding box center [633, 55] width 7 height 7
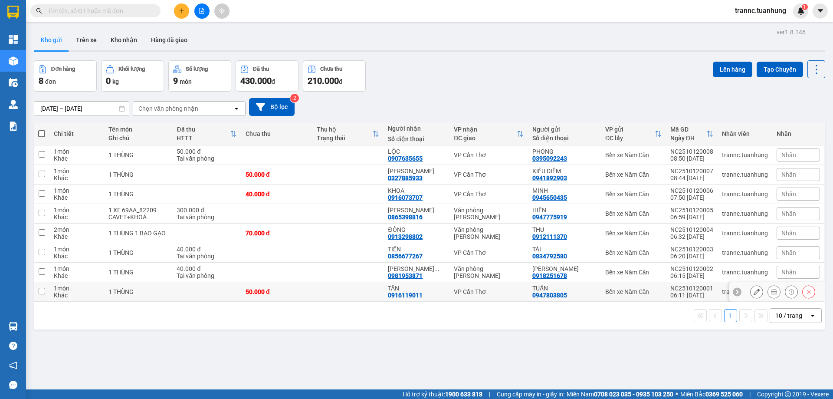
click at [44, 290] on input "checkbox" at bounding box center [42, 291] width 7 height 7
checkbox input "true"
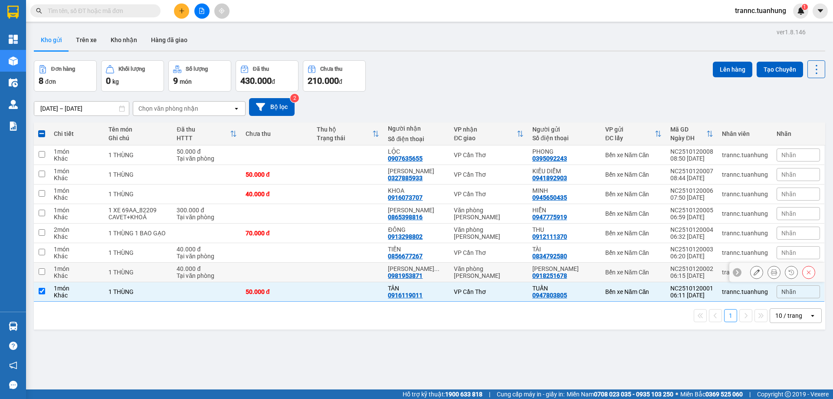
click at [43, 274] on input "checkbox" at bounding box center [42, 271] width 7 height 7
checkbox input "true"
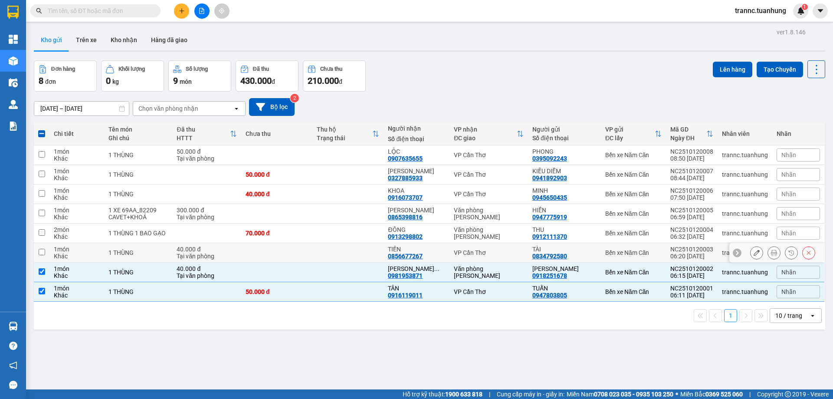
click at [39, 250] on input "checkbox" at bounding box center [42, 252] width 7 height 7
checkbox input "true"
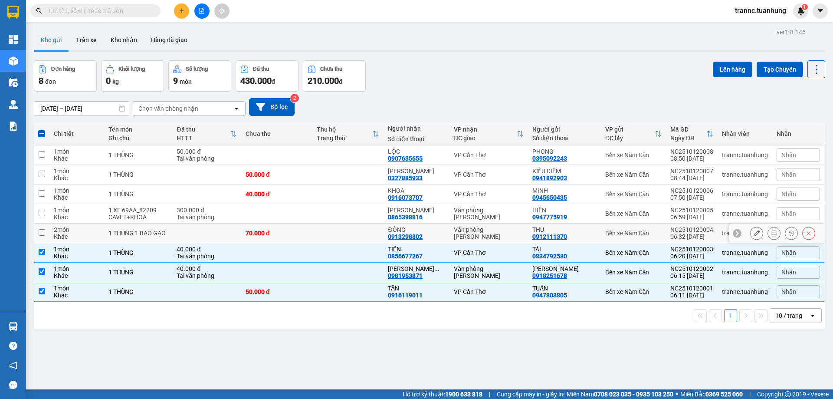
click at [42, 229] on input "checkbox" at bounding box center [42, 232] width 7 height 7
checkbox input "true"
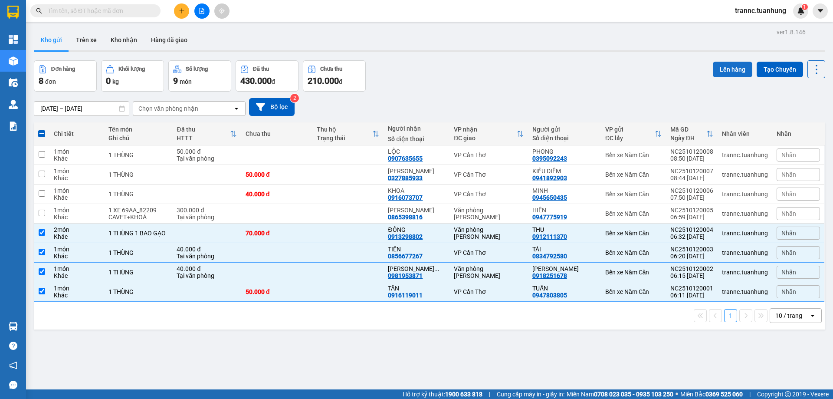
click at [726, 67] on button "Lên hàng" at bounding box center [732, 70] width 39 height 16
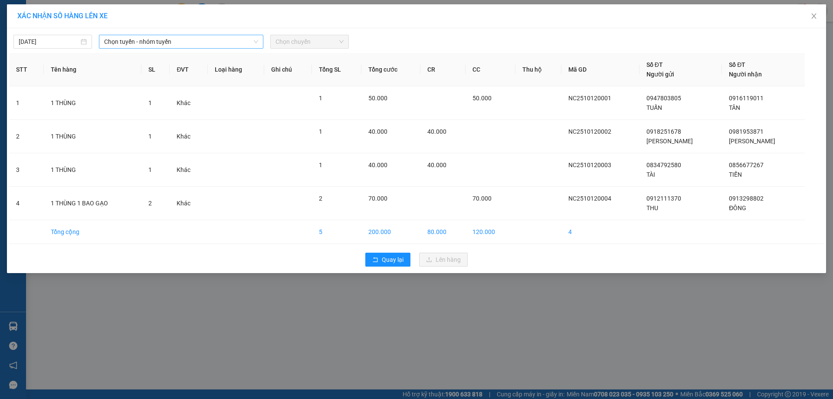
click at [154, 42] on span "Chọn tuyến - nhóm tuyến" at bounding box center [181, 41] width 154 height 13
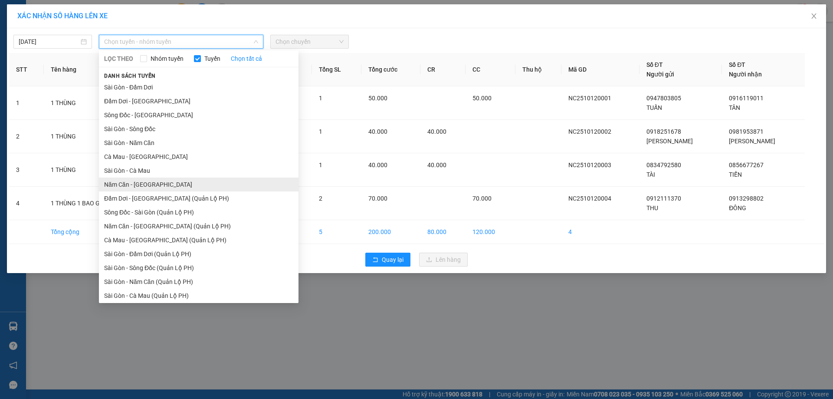
drag, startPoint x: 124, startPoint y: 183, endPoint x: 155, endPoint y: 153, distance: 43.0
click at [124, 183] on li "Năm Căn - Sài Gòn" at bounding box center [199, 184] width 200 height 14
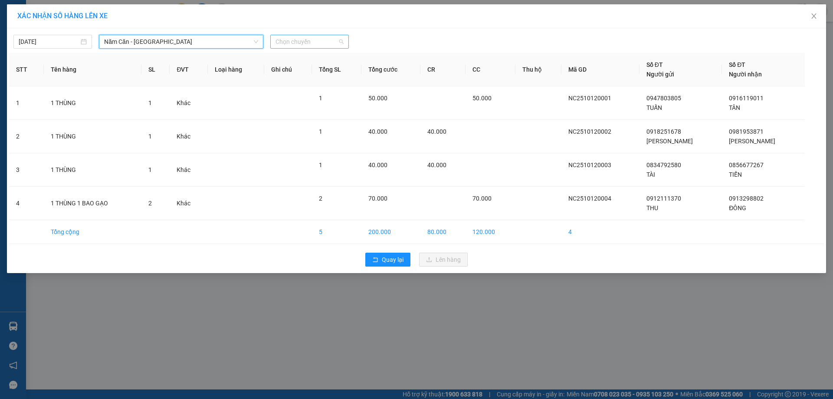
click at [308, 41] on span "Chọn chuyến" at bounding box center [309, 41] width 68 height 13
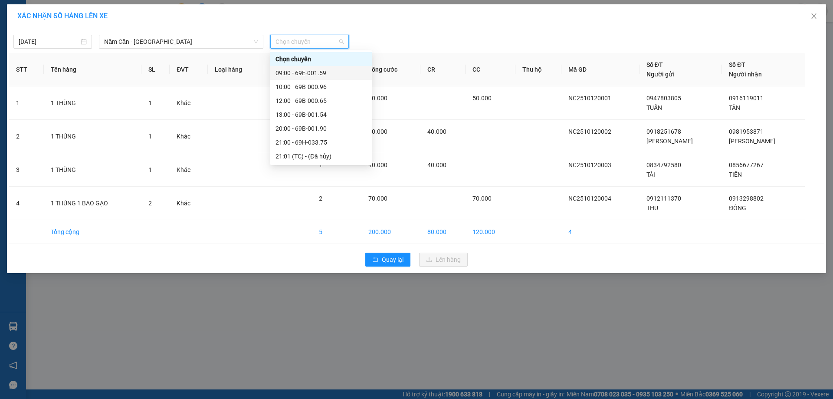
click at [304, 67] on div "09:00 - 69E-001.59" at bounding box center [320, 73] width 101 height 14
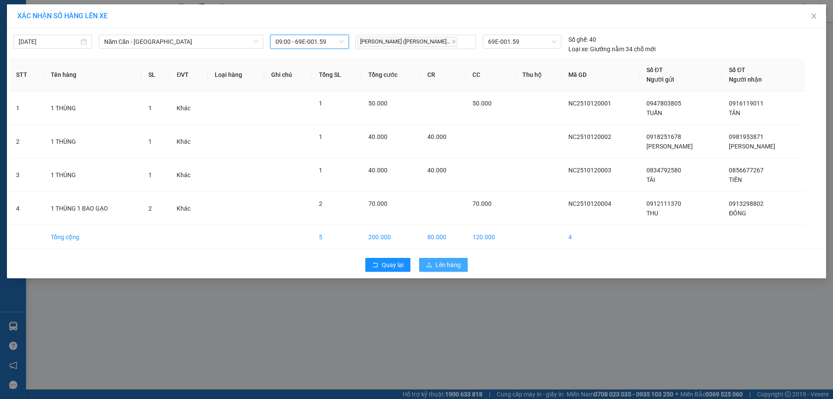
click at [442, 265] on span "Lên hàng" at bounding box center [447, 265] width 25 height 10
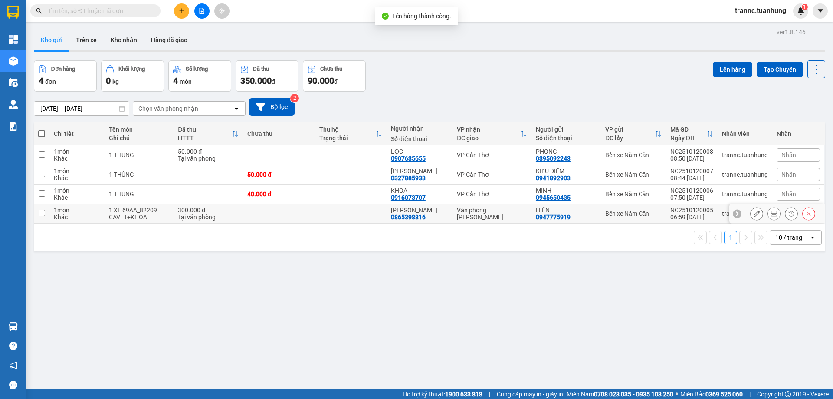
click at [40, 210] on input "checkbox" at bounding box center [42, 212] width 7 height 7
checkbox input "true"
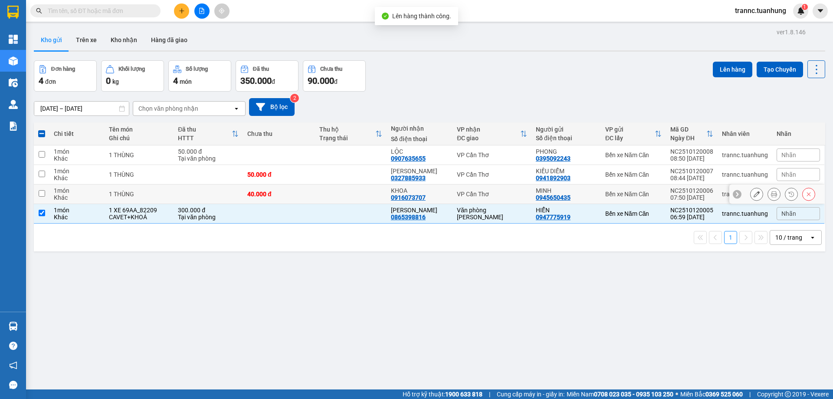
click at [43, 193] on input "checkbox" at bounding box center [42, 193] width 7 height 7
checkbox input "true"
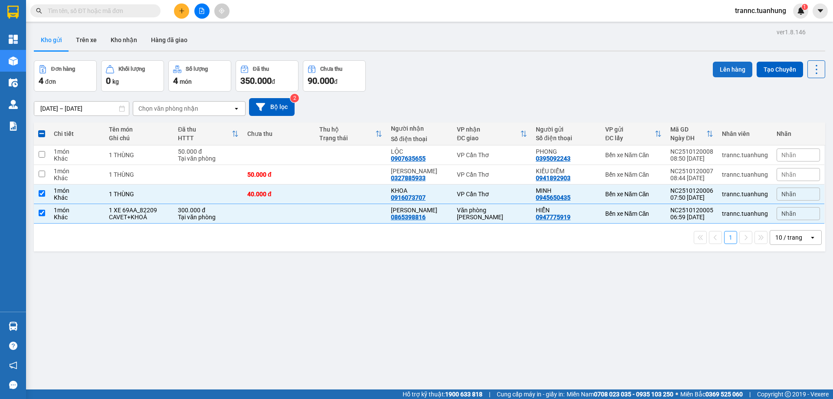
click at [729, 69] on button "Lên hàng" at bounding box center [732, 70] width 39 height 16
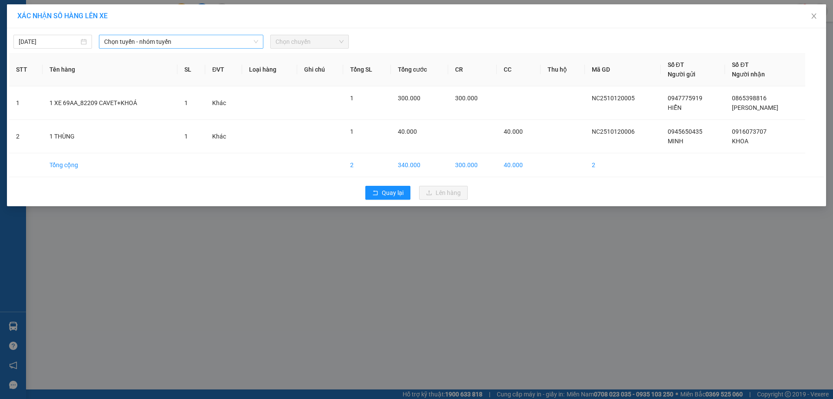
click at [188, 47] on span "Chọn tuyến - nhóm tuyến" at bounding box center [181, 41] width 154 height 13
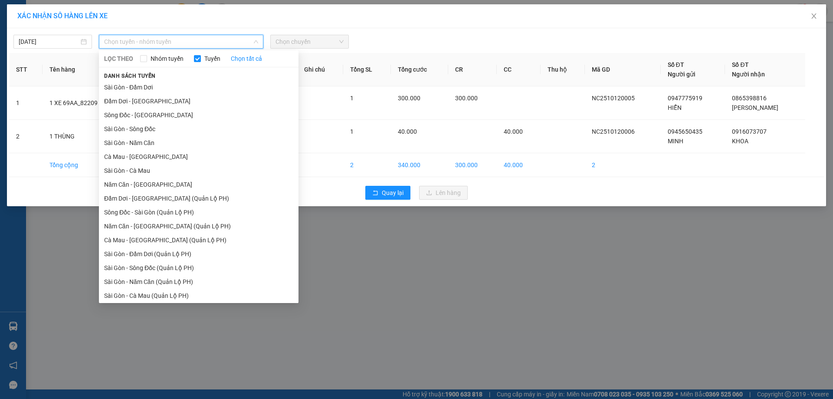
click at [124, 183] on li "Năm Căn - Sài Gòn" at bounding box center [199, 184] width 200 height 14
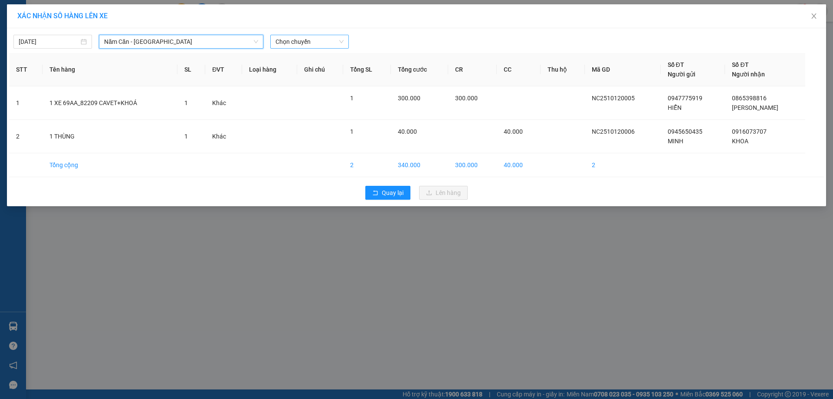
click at [315, 39] on span "Chọn chuyến" at bounding box center [309, 41] width 68 height 13
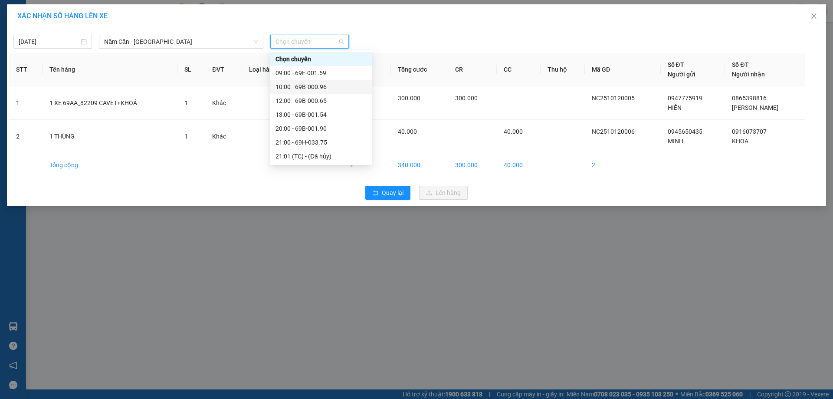
click at [318, 88] on div "10:00 - 69B-000.96" at bounding box center [320, 87] width 91 height 10
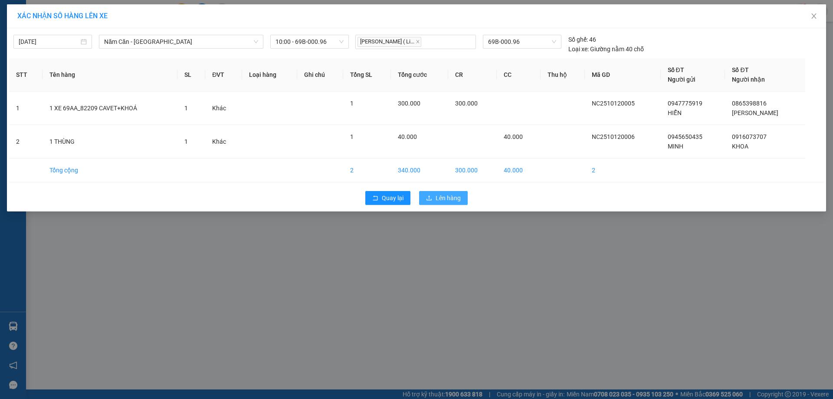
click at [431, 197] on icon "upload" at bounding box center [429, 198] width 6 height 6
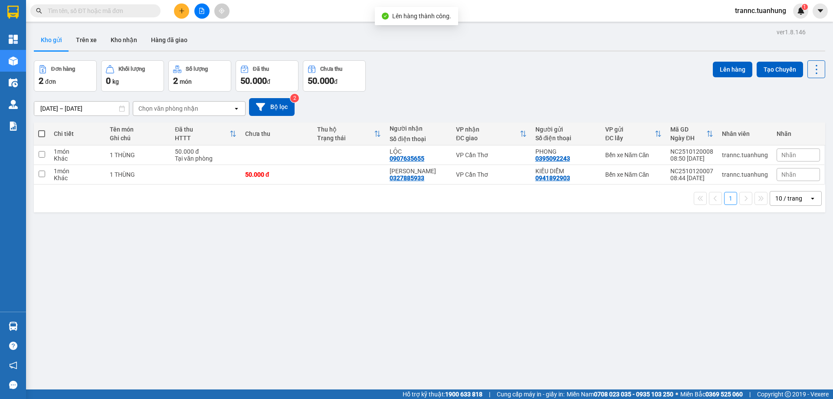
click at [41, 133] on span at bounding box center [41, 133] width 7 height 7
click at [42, 129] on input "checkbox" at bounding box center [42, 129] width 0 height 0
checkbox input "true"
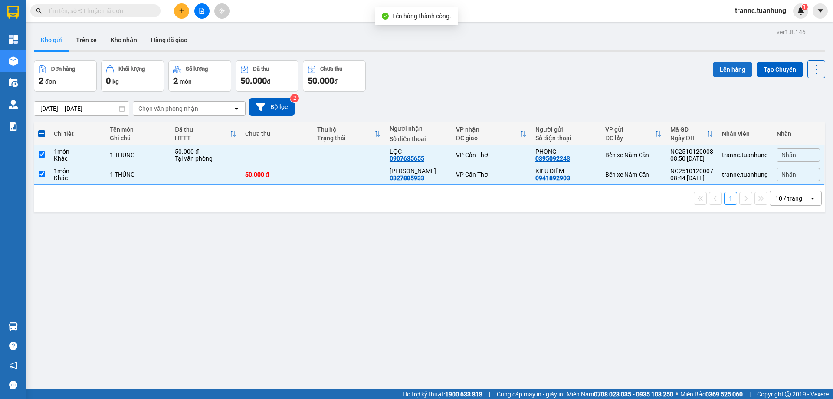
click at [727, 68] on button "Lên hàng" at bounding box center [732, 70] width 39 height 16
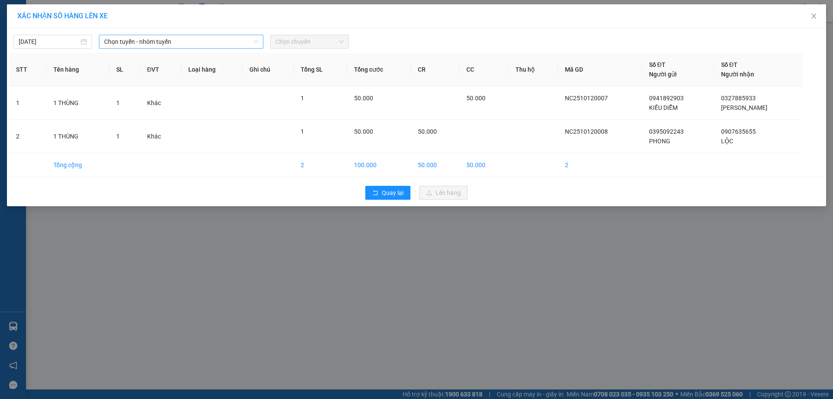
click at [223, 43] on span "Chọn tuyến - nhóm tuyến" at bounding box center [181, 41] width 154 height 13
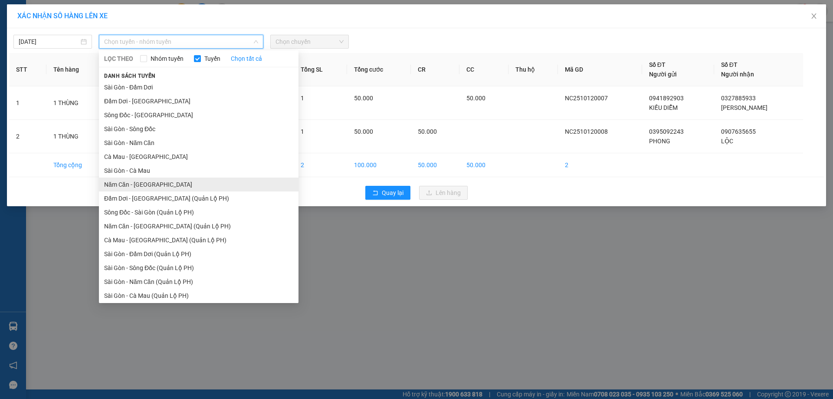
drag, startPoint x: 117, startPoint y: 186, endPoint x: 125, endPoint y: 180, distance: 9.7
click at [118, 186] on li "Năm Căn - Sài Gòn" at bounding box center [199, 184] width 200 height 14
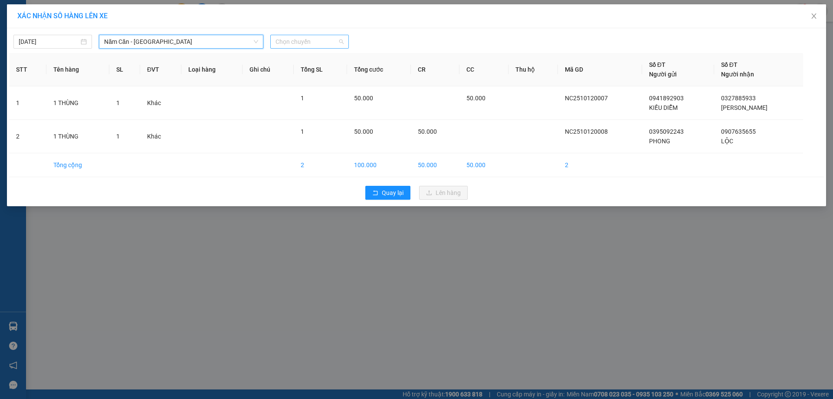
drag, startPoint x: 325, startPoint y: 40, endPoint x: 323, endPoint y: 60, distance: 19.6
click at [325, 41] on span "Chọn chuyến" at bounding box center [309, 41] width 68 height 13
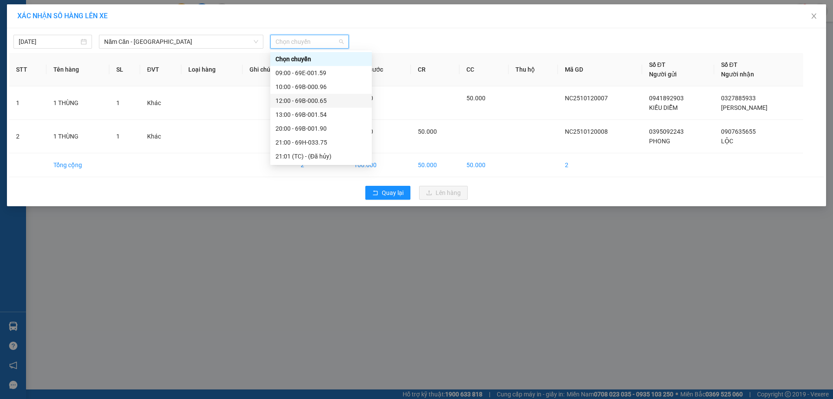
click at [321, 101] on div "12:00 - 69B-000.65" at bounding box center [320, 101] width 91 height 10
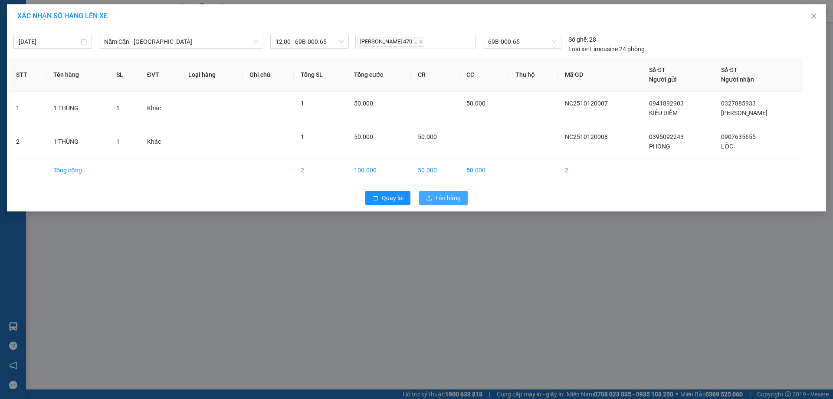
click at [435, 193] on button "Lên hàng" at bounding box center [443, 198] width 49 height 14
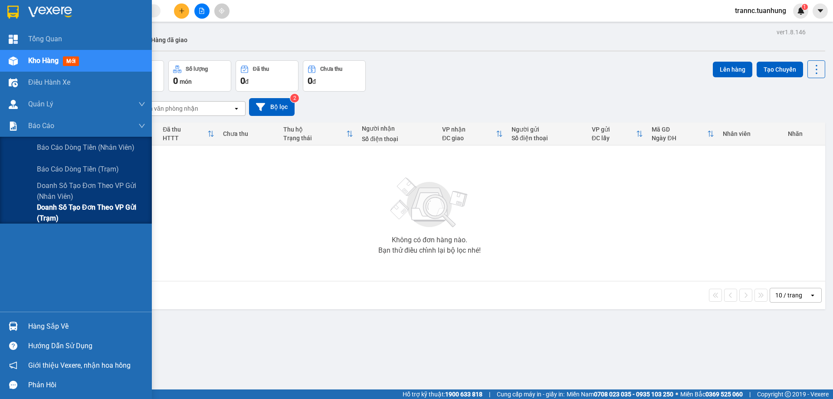
click at [75, 210] on span "Doanh số tạo đơn theo VP gửi (trạm)" at bounding box center [91, 213] width 108 height 22
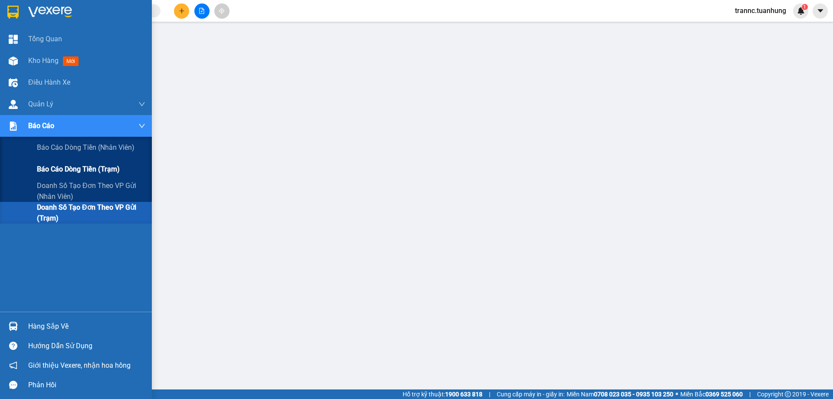
click at [99, 169] on span "Báo cáo dòng tiền (trạm)" at bounding box center [78, 169] width 83 height 11
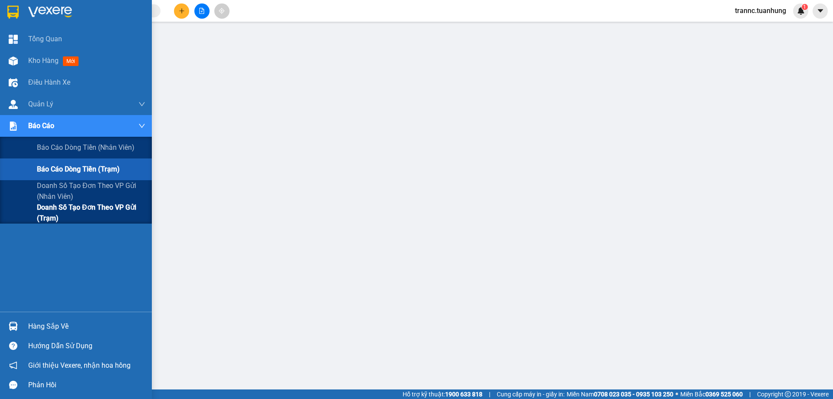
click at [127, 207] on span "Doanh số tạo đơn theo VP gửi (trạm)" at bounding box center [91, 213] width 108 height 22
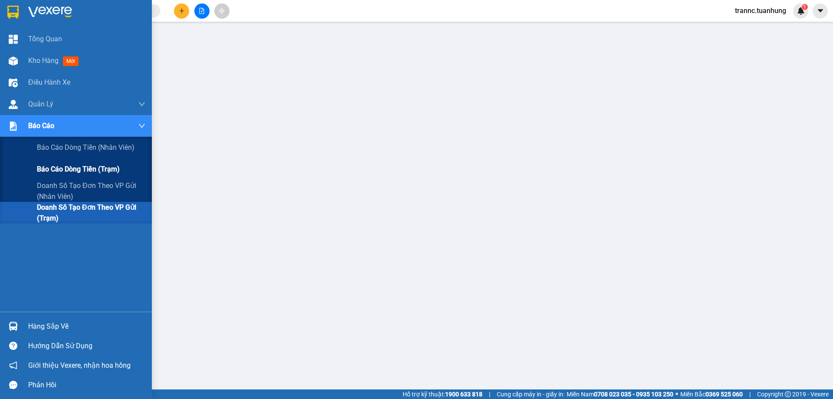
click at [127, 169] on div "Báo cáo dòng tiền (trạm)" at bounding box center [91, 169] width 108 height 22
